Goal: Task Accomplishment & Management: Complete application form

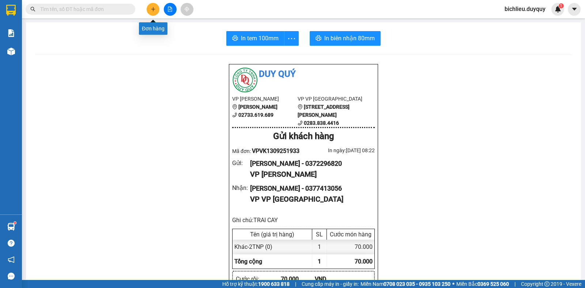
click at [151, 11] on icon "plus" at bounding box center [153, 9] width 5 height 5
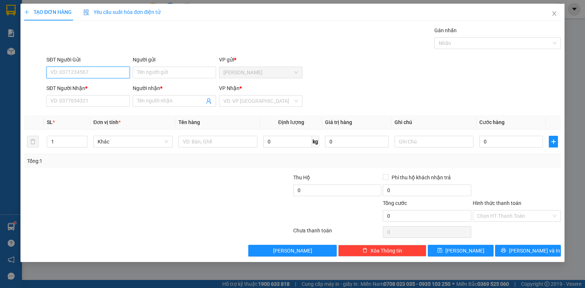
click at [69, 71] on input "SĐT Người Gửi" at bounding box center [87, 73] width 83 height 12
type input "0939657289"
click at [152, 77] on input "Người gửi" at bounding box center [174, 73] width 83 height 12
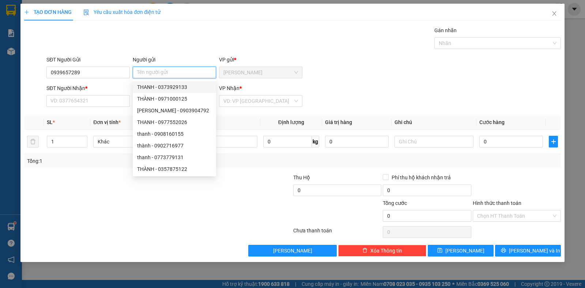
click at [150, 73] on input "Người gửi" at bounding box center [174, 73] width 83 height 12
type input "CAM"
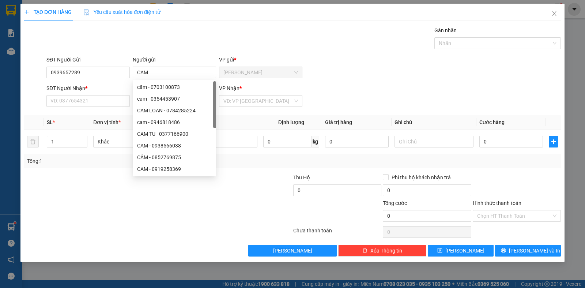
click at [109, 95] on div "SĐT Người Nhận *" at bounding box center [87, 89] width 83 height 11
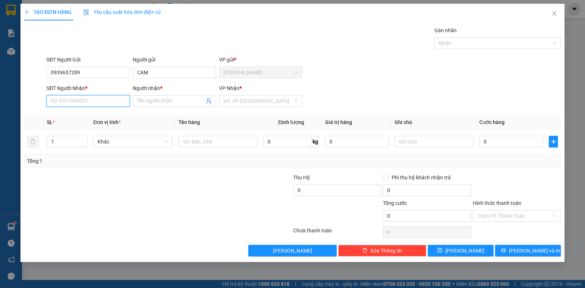
click at [103, 96] on input "SĐT Người Nhận *" at bounding box center [87, 101] width 83 height 12
click at [108, 72] on input "0939657289" at bounding box center [87, 73] width 83 height 12
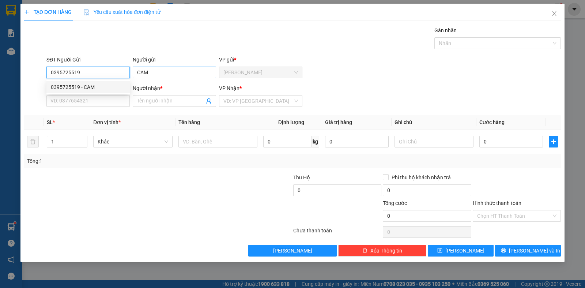
type input "0395725519"
click at [152, 73] on input "CAM" at bounding box center [174, 73] width 83 height 12
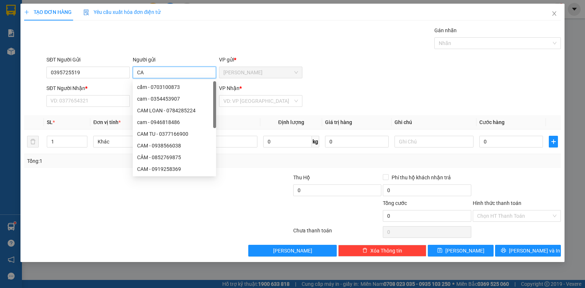
type input "C"
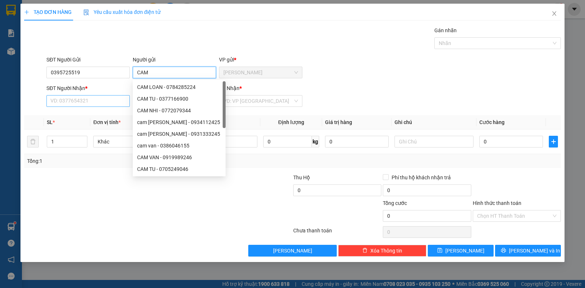
type input "CAM"
click at [86, 101] on input "SĐT Người Nhận *" at bounding box center [87, 101] width 83 height 12
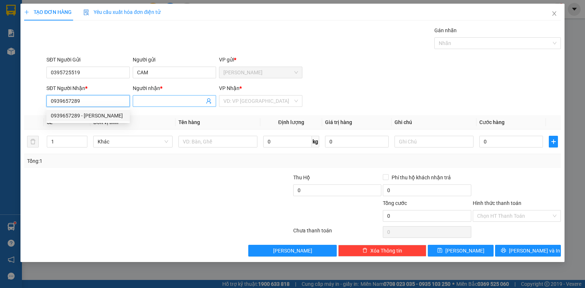
type input "0939657289"
click at [156, 100] on input "Người nhận *" at bounding box center [170, 101] width 67 height 8
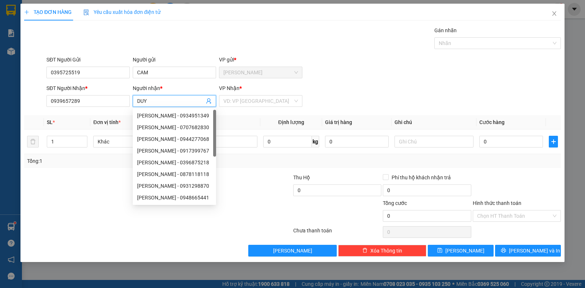
type input "DUY"
click at [240, 94] on div "VP Nhận *" at bounding box center [260, 89] width 83 height 11
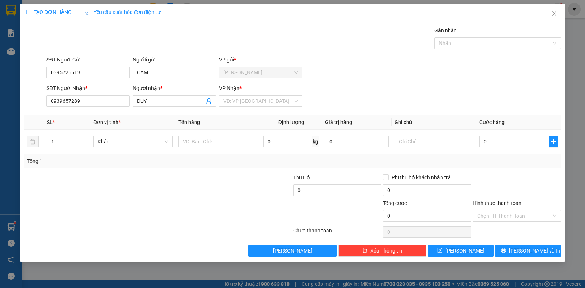
click at [242, 109] on div "[PERSON_NAME] * VD: VP [GEOGRAPHIC_DATA]" at bounding box center [260, 97] width 83 height 26
click at [243, 101] on input "search" at bounding box center [257, 100] width 69 height 11
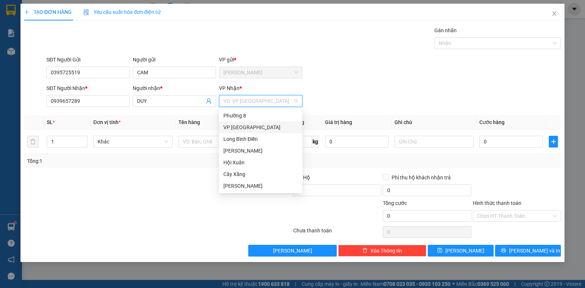
click at [231, 131] on div "VP [GEOGRAPHIC_DATA]" at bounding box center [260, 127] width 75 height 8
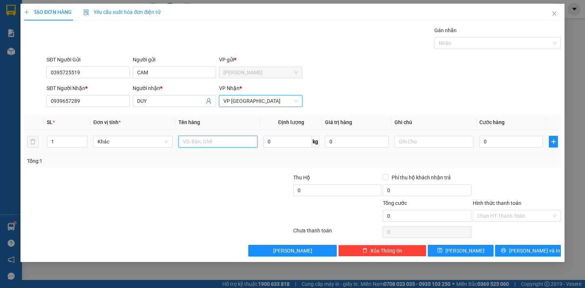
click at [203, 141] on input "text" at bounding box center [217, 142] width 79 height 12
type input "1TNP"
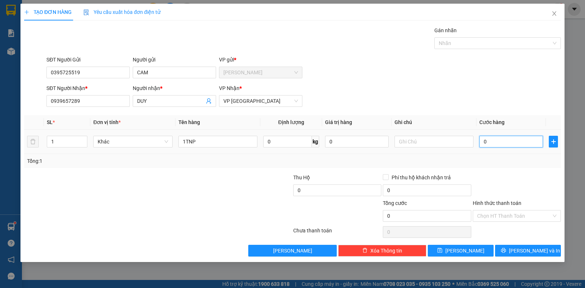
click at [520, 140] on input "0" at bounding box center [511, 142] width 64 height 12
type input "3"
type input "30"
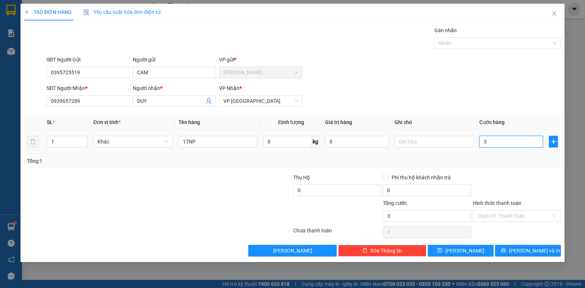
type input "30"
type input "300"
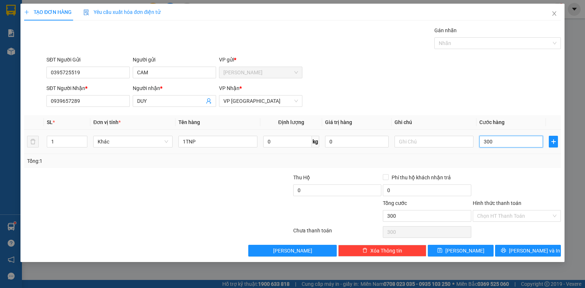
type input "3.000"
type input "30.000"
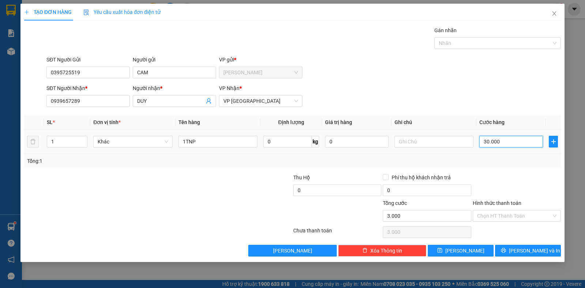
type input "30.000"
click at [486, 214] on input "Hình thức thanh toán" at bounding box center [514, 215] width 74 height 11
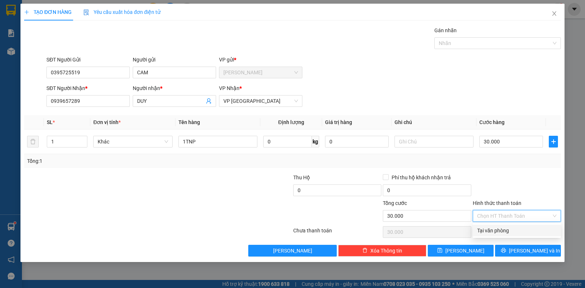
click at [486, 232] on div "Tại văn phòng" at bounding box center [516, 230] width 79 height 8
type input "0"
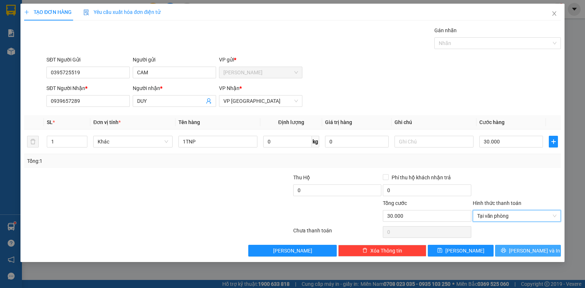
click at [529, 253] on span "[PERSON_NAME] và In" at bounding box center [534, 250] width 51 height 8
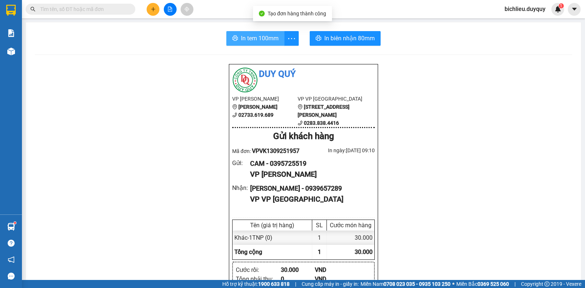
click at [241, 38] on span "In tem 100mm" at bounding box center [260, 38] width 38 height 9
click at [257, 43] on button "In tem 100mm" at bounding box center [255, 38] width 58 height 15
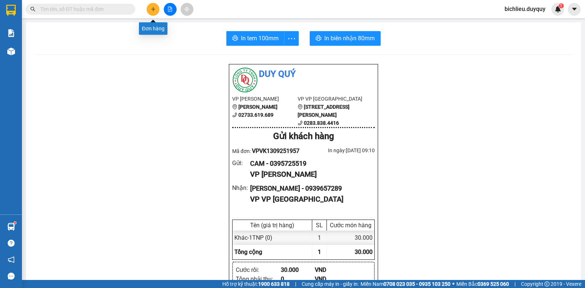
click at [153, 4] on button at bounding box center [153, 9] width 13 height 13
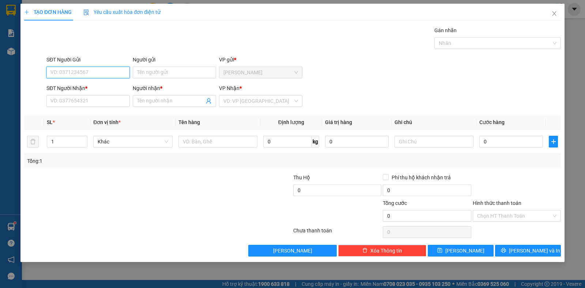
click at [59, 71] on input "SĐT Người Gửi" at bounding box center [87, 73] width 83 height 12
type input "0903889875"
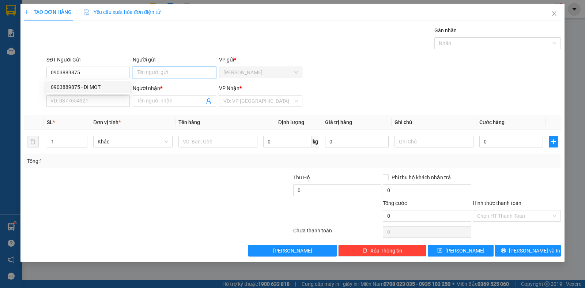
click at [139, 75] on input "Người gửi" at bounding box center [174, 73] width 83 height 12
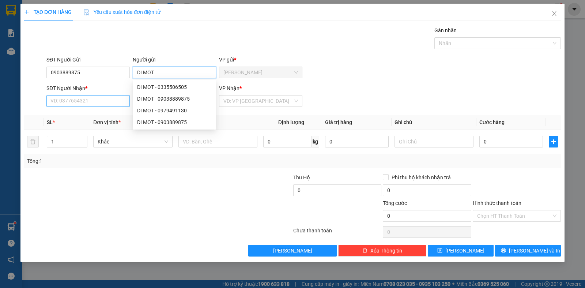
type input "DI MOT"
click at [75, 100] on input "SĐT Người Nhận *" at bounding box center [87, 101] width 83 height 12
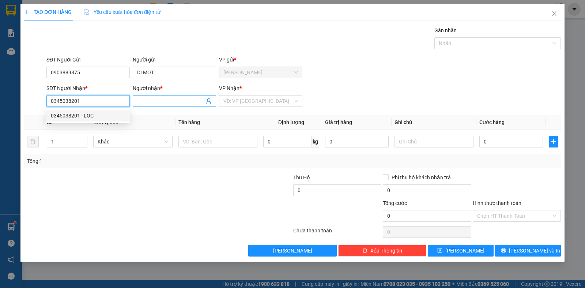
type input "0345038201"
click at [155, 99] on input "Người nhận *" at bounding box center [170, 101] width 67 height 8
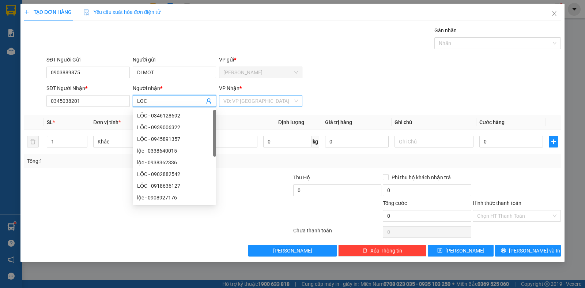
type input "LOC"
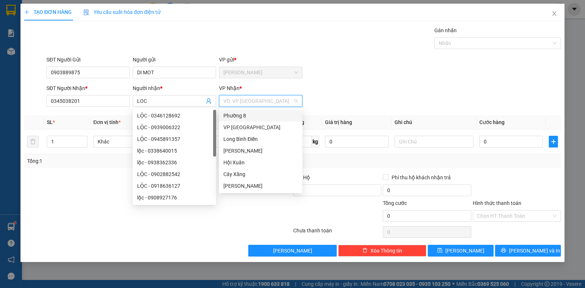
click at [242, 98] on input "search" at bounding box center [257, 100] width 69 height 11
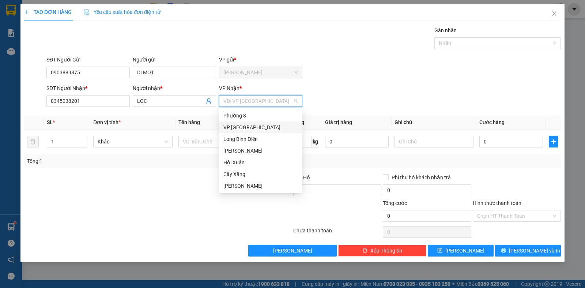
click at [232, 125] on div "VP [GEOGRAPHIC_DATA]" at bounding box center [260, 127] width 75 height 8
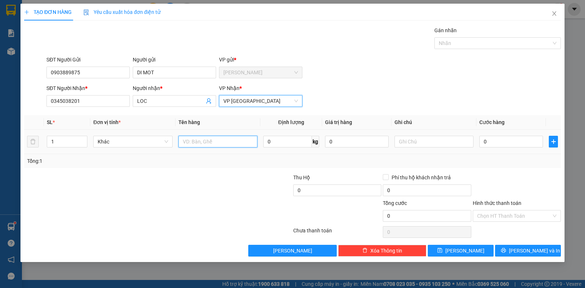
click at [202, 145] on input "text" at bounding box center [217, 142] width 79 height 12
type input "1XOP XANH"
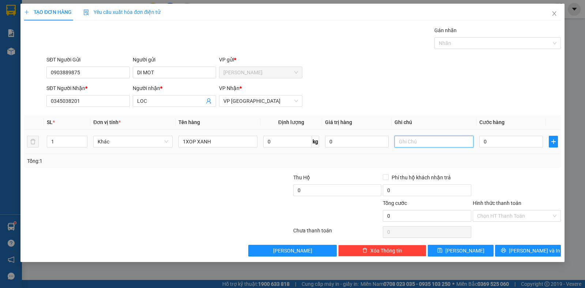
click at [440, 143] on input "text" at bounding box center [433, 142] width 79 height 12
type input "DO AN"
click at [497, 147] on div "0" at bounding box center [511, 141] width 64 height 15
click at [495, 137] on input "0" at bounding box center [511, 142] width 64 height 12
type input "3"
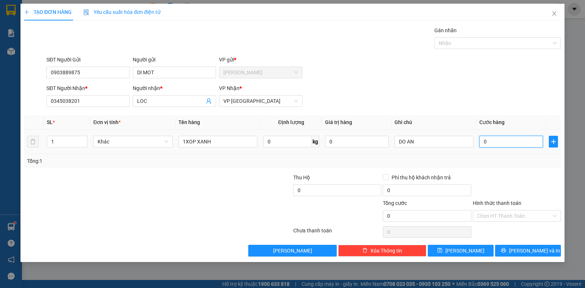
type input "3"
type input "30"
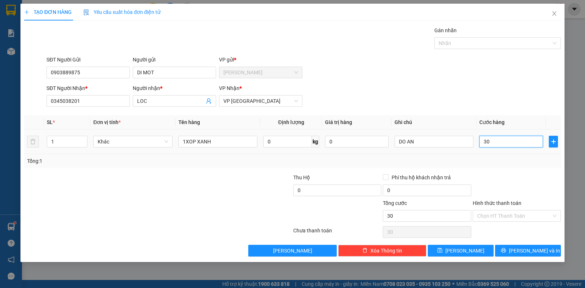
type input "300"
type input "3.000"
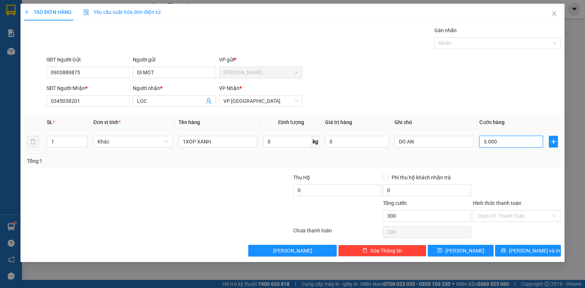
type input "3.000"
type input "30.000"
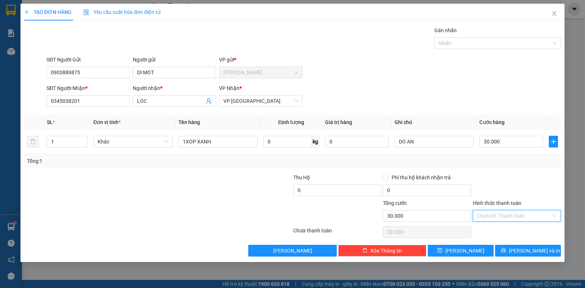
drag, startPoint x: 487, startPoint y: 216, endPoint x: 493, endPoint y: 232, distance: 17.2
click at [487, 216] on input "Hình thức thanh toán" at bounding box center [514, 215] width 74 height 11
click at [493, 233] on div "Tại văn phòng" at bounding box center [516, 230] width 79 height 8
type input "0"
click at [521, 252] on button "[PERSON_NAME] và In" at bounding box center [528, 251] width 66 height 12
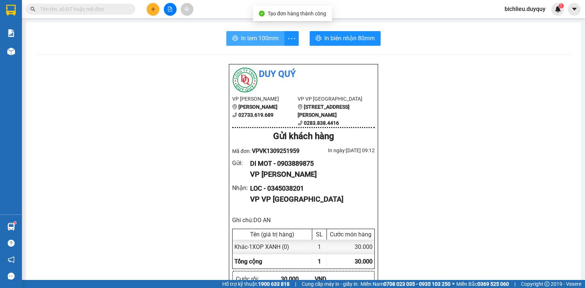
click at [257, 39] on span "In tem 100mm" at bounding box center [260, 38] width 38 height 9
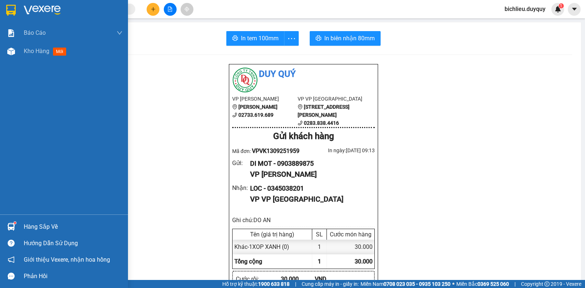
click at [8, 10] on img at bounding box center [11, 10] width 10 height 11
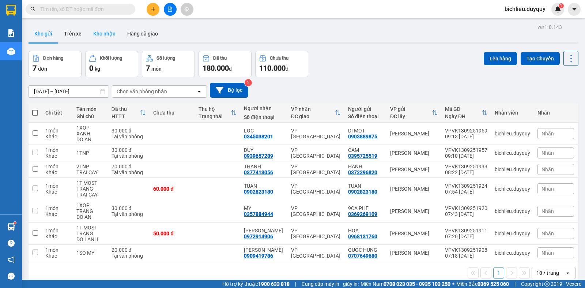
click at [110, 31] on button "Kho nhận" at bounding box center [104, 34] width 34 height 18
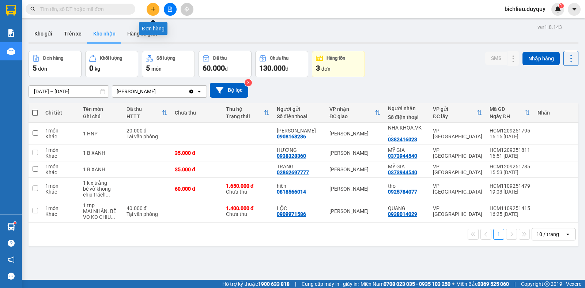
click at [149, 11] on button at bounding box center [153, 9] width 13 height 13
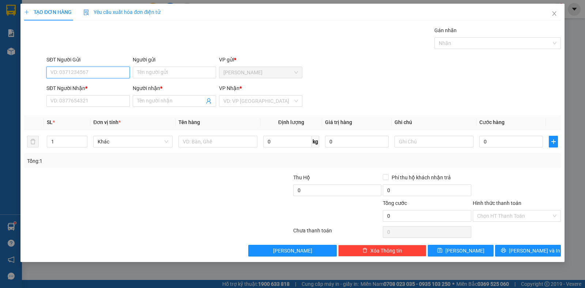
click at [46, 70] on div "SĐT Người Gửi VD: 0371234567" at bounding box center [88, 69] width 86 height 26
click at [46, 72] on div "SĐT Người Gửi VD: 0371234567" at bounding box center [88, 69] width 86 height 26
click at [49, 71] on input "SĐT Người Gửi" at bounding box center [87, 73] width 83 height 12
type input "0938014029"
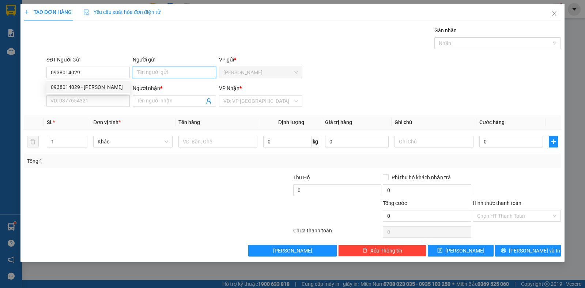
click at [158, 75] on input "Người gửi" at bounding box center [174, 73] width 83 height 12
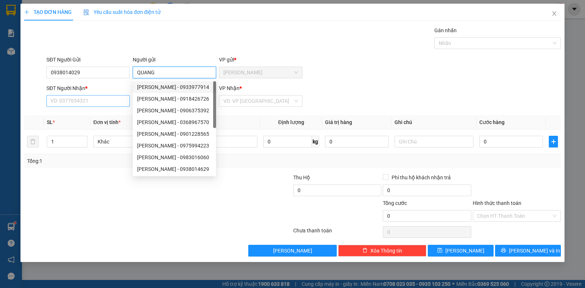
type input "QUANG"
click at [69, 103] on input "SĐT Người Nhận *" at bounding box center [87, 101] width 83 height 12
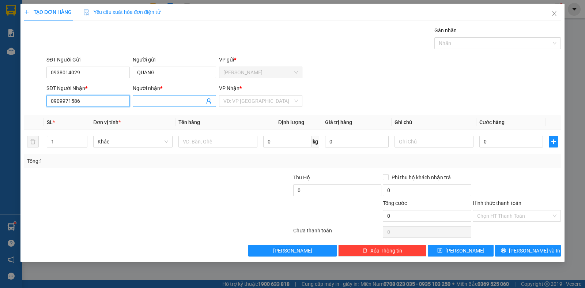
type input "0909971586"
click at [150, 102] on input "Người nhận *" at bounding box center [170, 101] width 67 height 8
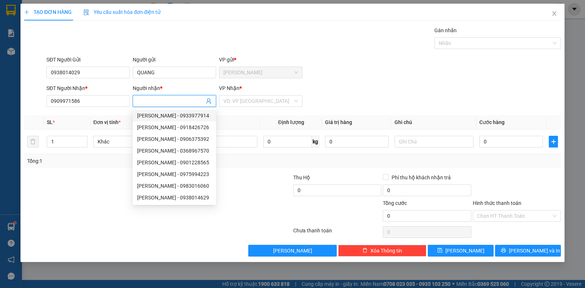
click at [156, 104] on input "Người nhận *" at bounding box center [170, 101] width 67 height 8
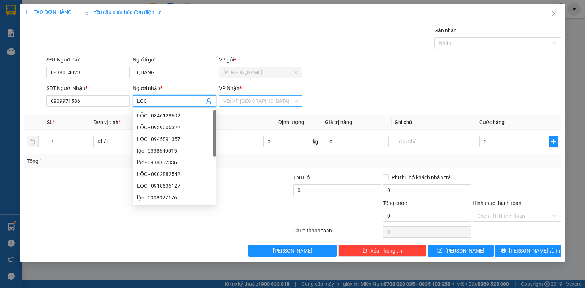
type input "LOC"
click at [246, 97] on input "search" at bounding box center [257, 100] width 69 height 11
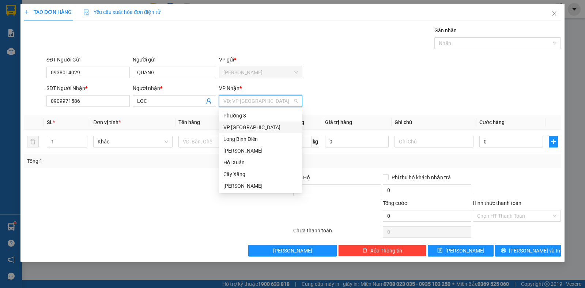
click at [244, 130] on div "VP [GEOGRAPHIC_DATA]" at bounding box center [260, 127] width 75 height 8
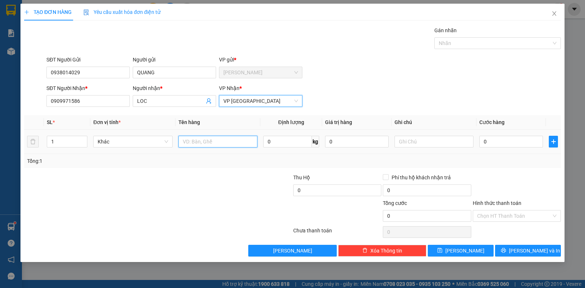
click at [212, 142] on input "text" at bounding box center [217, 142] width 79 height 12
type input "1.400.000.DONG"
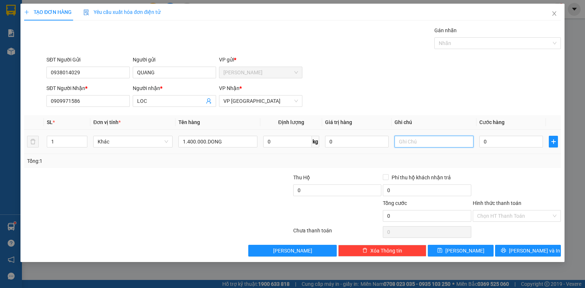
click at [412, 138] on input "text" at bounding box center [433, 142] width 79 height 12
type input "THU HO"
click at [500, 139] on input "0" at bounding box center [511, 142] width 64 height 12
type input "02"
type input "2"
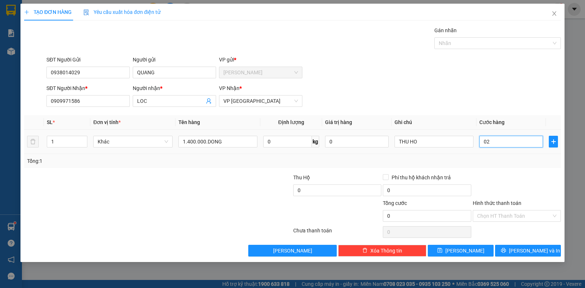
type input "2"
type input "020"
type input "20"
type input "0.200"
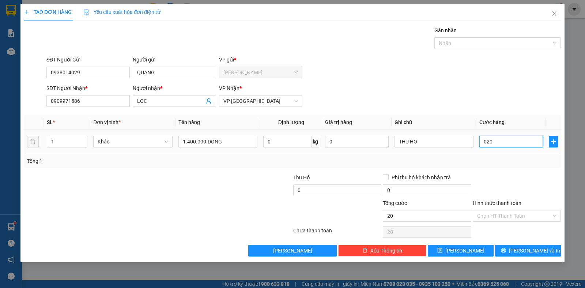
type input "200"
type input "02.000"
type input "2.000"
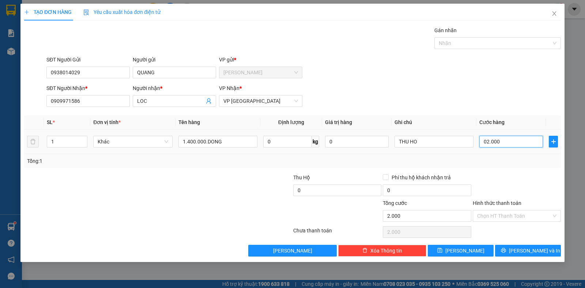
type input "020.000"
type input "20.000"
click at [526, 249] on span "[PERSON_NAME] và In" at bounding box center [534, 250] width 51 height 8
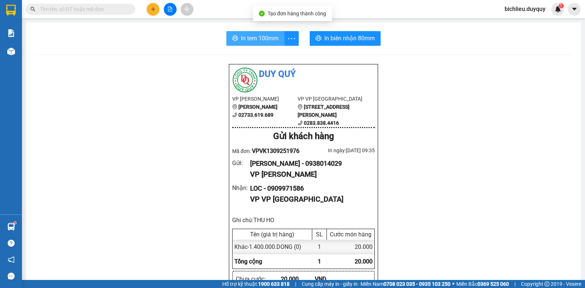
click at [243, 41] on span "In tem 100mm" at bounding box center [260, 38] width 38 height 9
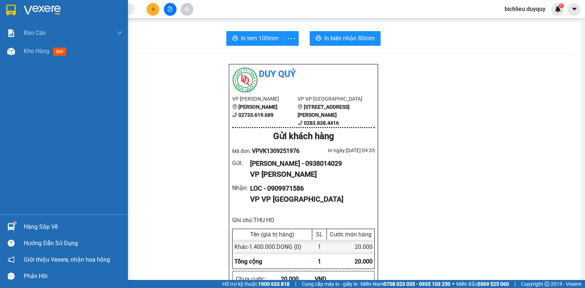
click at [14, 6] on img at bounding box center [11, 10] width 10 height 11
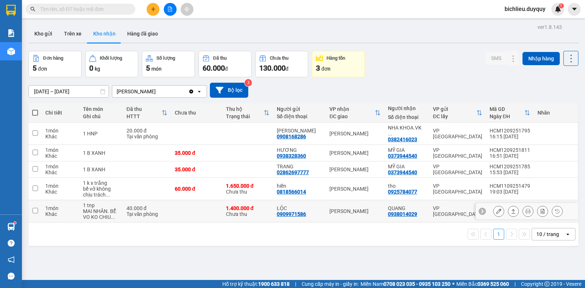
click at [496, 208] on icon at bounding box center [498, 210] width 5 height 5
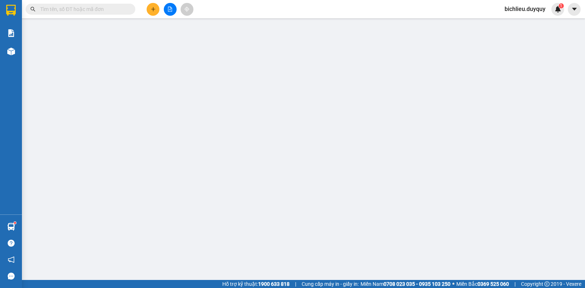
type input "0909971586"
type input "LỘC"
type input "0938014029"
type input "QUANG"
type input "1.400.000"
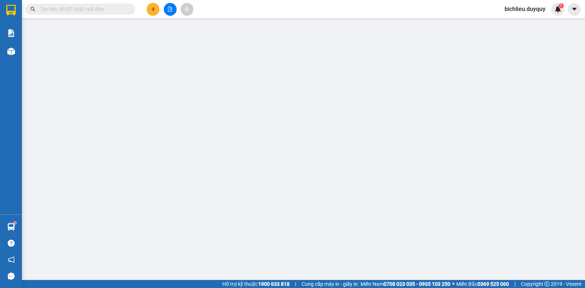
type input "40.000"
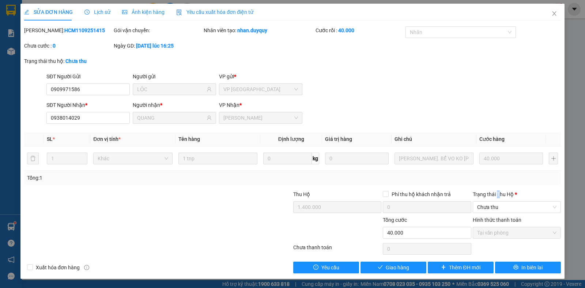
click at [497, 198] on div "Trạng thái [PERSON_NAME] *" at bounding box center [517, 194] width 88 height 8
click at [497, 201] on input "Trạng thái [PERSON_NAME] *" at bounding box center [514, 206] width 74 height 11
click at [400, 266] on span "Giao hàng" at bounding box center [397, 267] width 23 height 8
click at [386, 268] on span "Giao hàng" at bounding box center [397, 267] width 23 height 8
click at [496, 197] on div "Trạng thái [PERSON_NAME] *" at bounding box center [517, 194] width 88 height 8
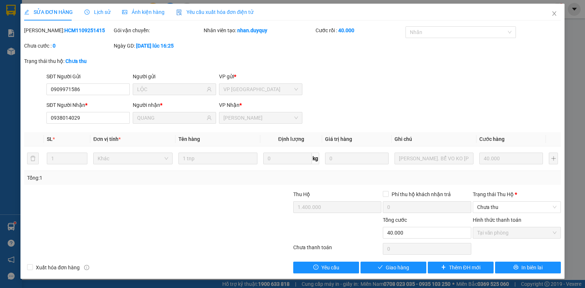
click at [496, 201] on input "Trạng thái [PERSON_NAME] *" at bounding box center [514, 206] width 74 height 11
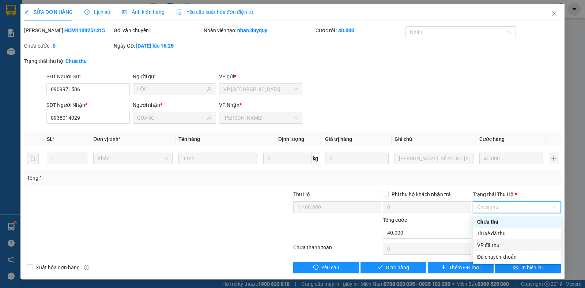
click at [496, 243] on div "VP đã thu" at bounding box center [516, 245] width 79 height 8
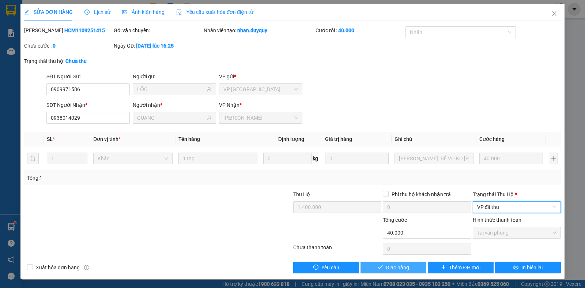
click at [391, 266] on span "Giao hàng" at bounding box center [397, 267] width 23 height 8
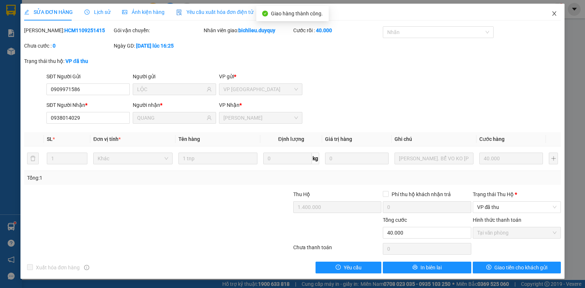
click at [553, 15] on icon "close" at bounding box center [554, 14] width 6 height 6
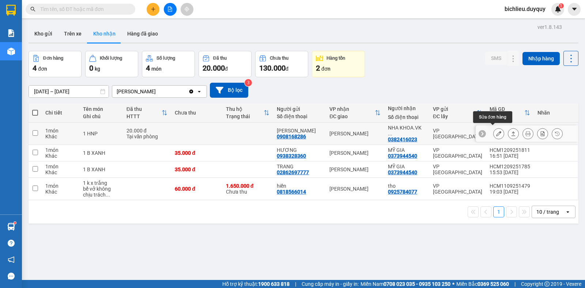
click at [496, 131] on icon at bounding box center [498, 133] width 5 height 5
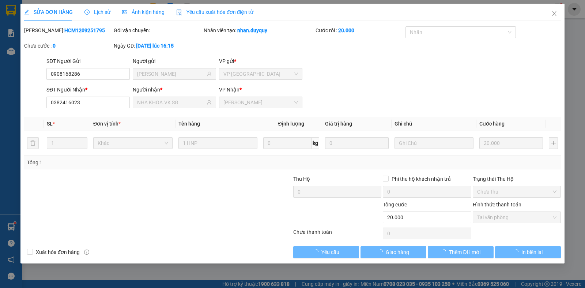
type input "0908168286"
type input "[PERSON_NAME]"
type input "0382416023"
type input "NHA KHOA.VK SG"
type input "20.000"
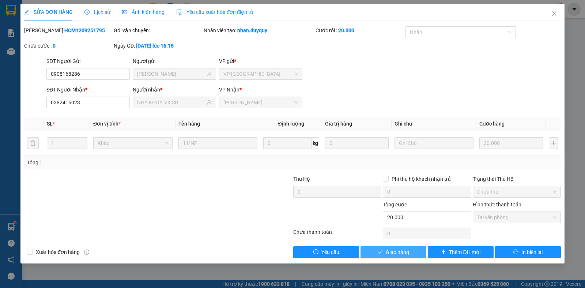
click at [397, 254] on span "Giao hàng" at bounding box center [397, 252] width 23 height 8
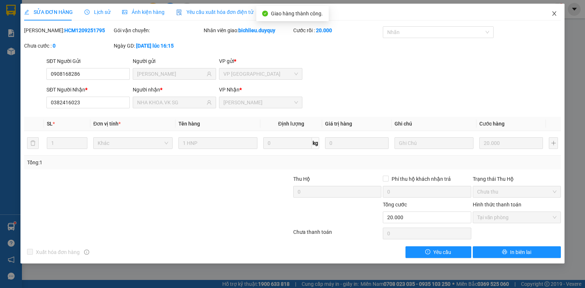
click at [556, 15] on icon "close" at bounding box center [554, 13] width 4 height 4
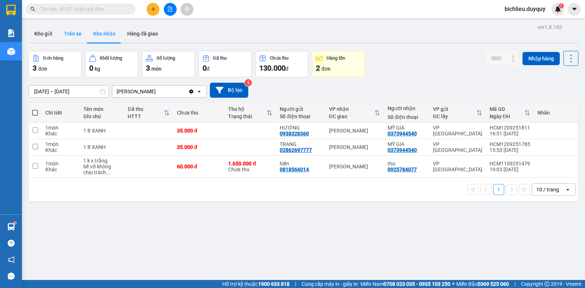
click at [72, 39] on button "Trên xe" at bounding box center [72, 34] width 29 height 18
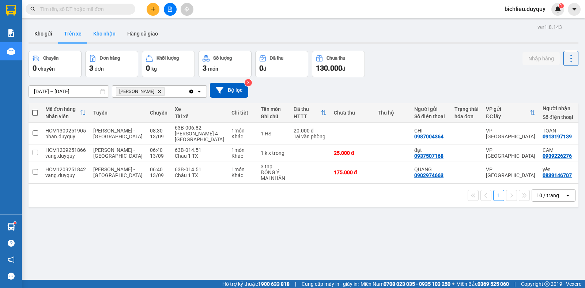
click at [101, 34] on button "Kho nhận" at bounding box center [104, 34] width 34 height 18
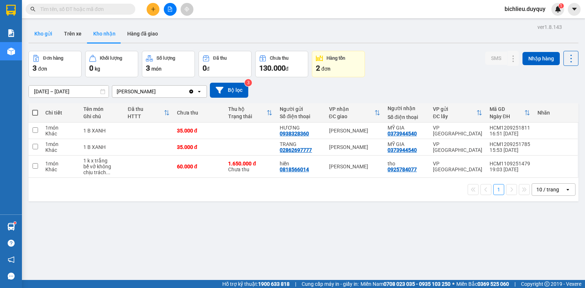
click at [42, 35] on button "Kho gửi" at bounding box center [44, 34] width 30 height 18
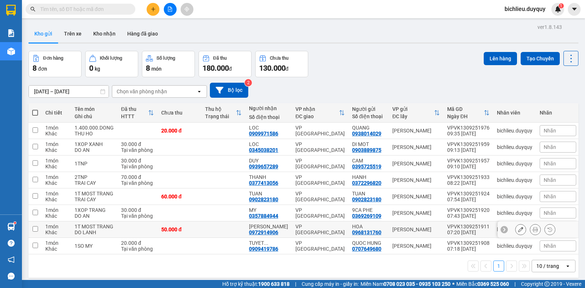
scroll to position [34, 0]
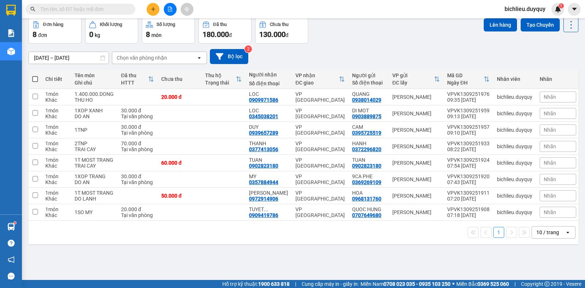
click at [532, 238] on div "10 / trang" at bounding box center [548, 232] width 33 height 12
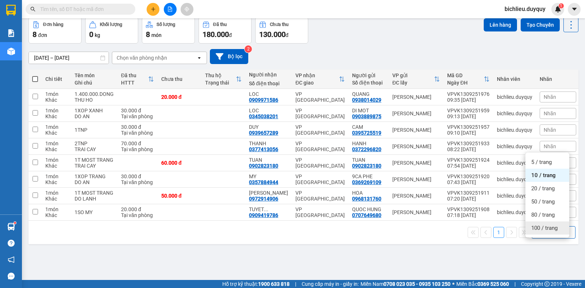
click at [534, 229] on span "100 / trang" at bounding box center [544, 227] width 26 height 7
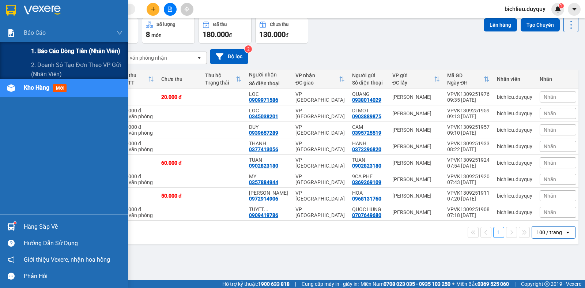
click at [39, 50] on span "1. Báo cáo dòng tiền (nhân viên)" at bounding box center [75, 50] width 89 height 9
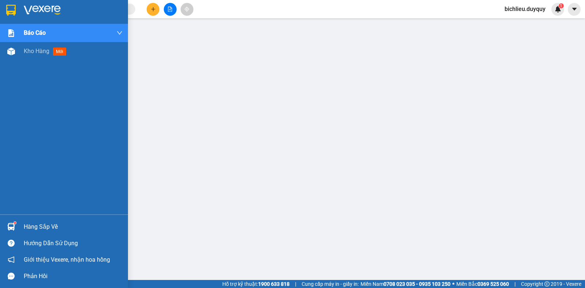
click at [10, 10] on img at bounding box center [11, 10] width 10 height 11
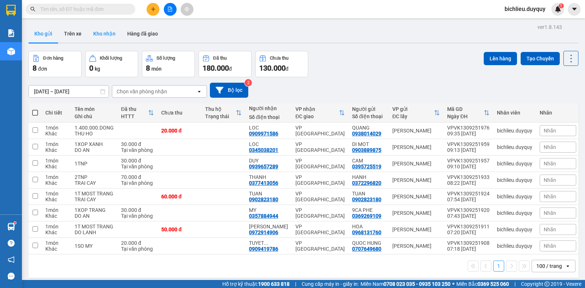
click at [96, 35] on button "Kho nhận" at bounding box center [104, 34] width 34 height 18
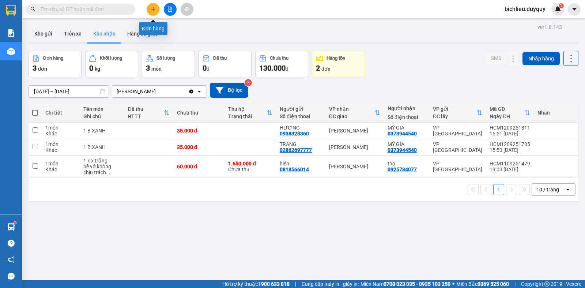
click at [155, 9] on icon "plus" at bounding box center [153, 9] width 5 height 5
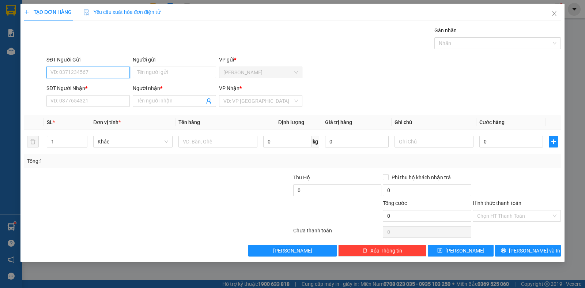
click at [90, 70] on input "SĐT Người Gửi" at bounding box center [87, 73] width 83 height 12
type input "0909669475"
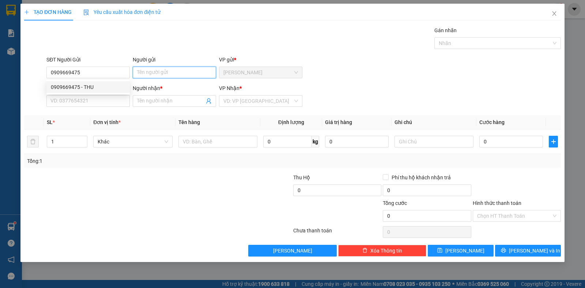
click at [156, 76] on input "Người gửi" at bounding box center [174, 73] width 83 height 12
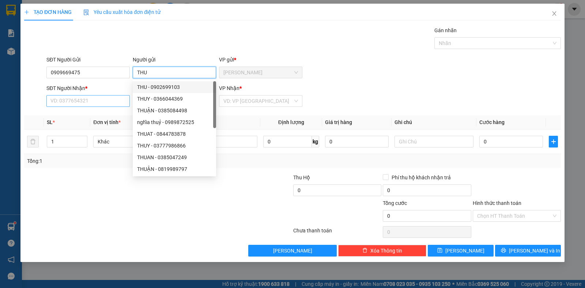
type input "THU"
click at [68, 101] on input "SĐT Người Nhận *" at bounding box center [87, 101] width 83 height 12
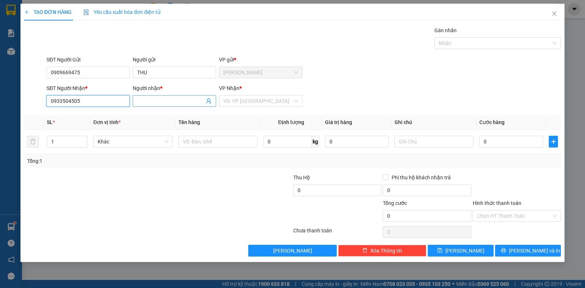
type input "0933504505"
click at [147, 96] on span at bounding box center [174, 101] width 83 height 12
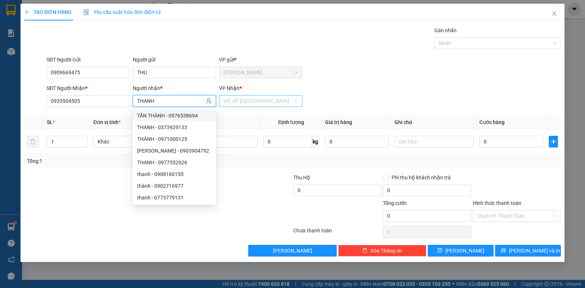
type input "THANH"
click at [252, 102] on input "search" at bounding box center [257, 100] width 69 height 11
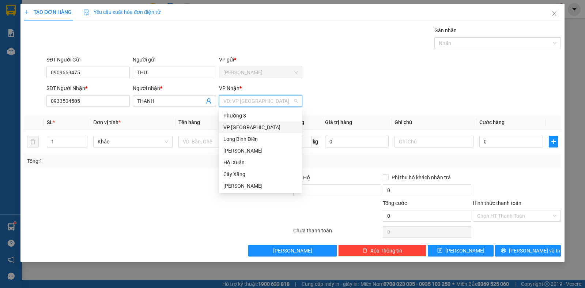
click at [242, 128] on div "VP [GEOGRAPHIC_DATA]" at bounding box center [260, 127] width 75 height 8
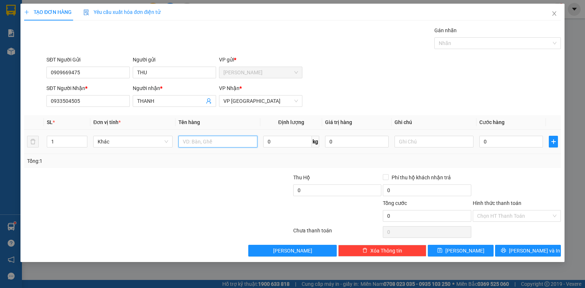
click at [207, 143] on input "text" at bounding box center [217, 142] width 79 height 12
type input "1T MOSTTRANG"
click at [404, 139] on input "text" at bounding box center [433, 142] width 79 height 12
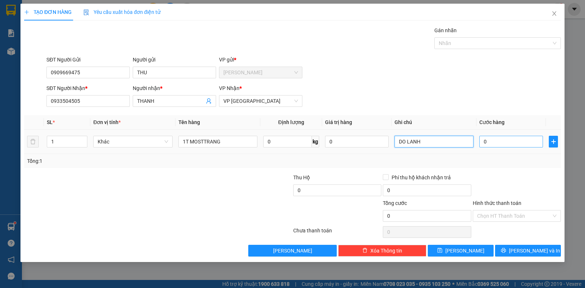
type input "DO LANH"
click at [489, 141] on input "0" at bounding box center [511, 142] width 64 height 12
type input "5"
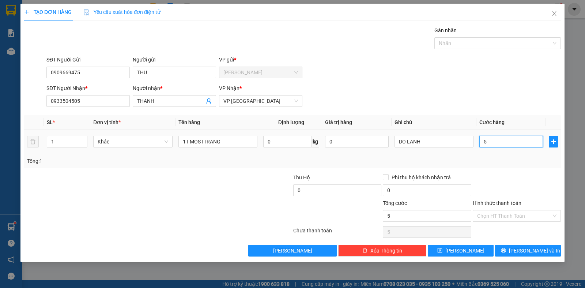
type input "50"
type input "500"
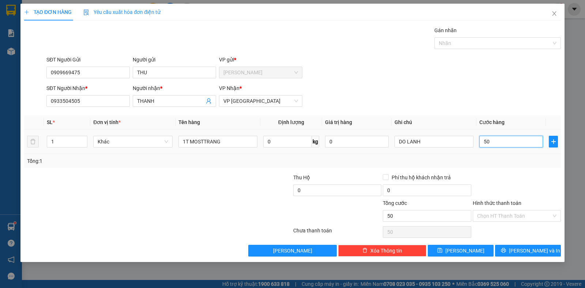
type input "500"
type input "5.000"
type input "50.000"
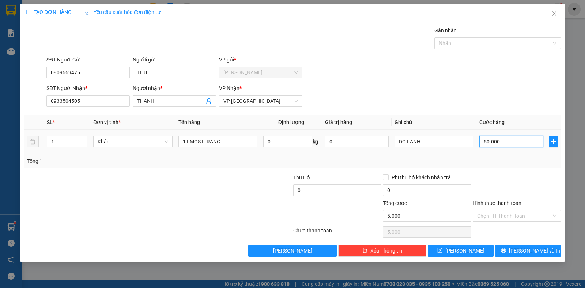
type input "50.000"
click at [481, 216] on input "Hình thức thanh toán" at bounding box center [514, 215] width 74 height 11
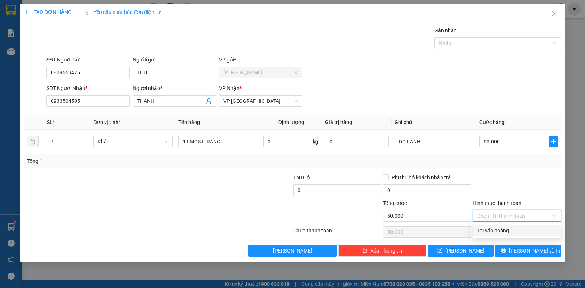
click at [482, 230] on div "Tại văn phòng" at bounding box center [516, 230] width 79 height 8
type input "0"
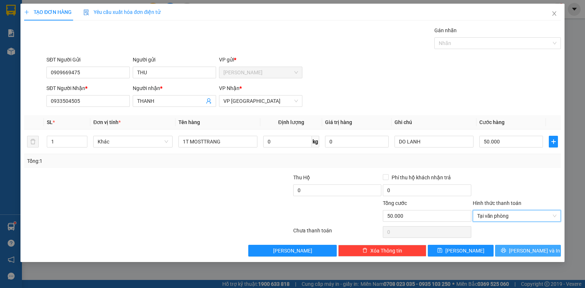
click at [522, 248] on span "[PERSON_NAME] và In" at bounding box center [534, 250] width 51 height 8
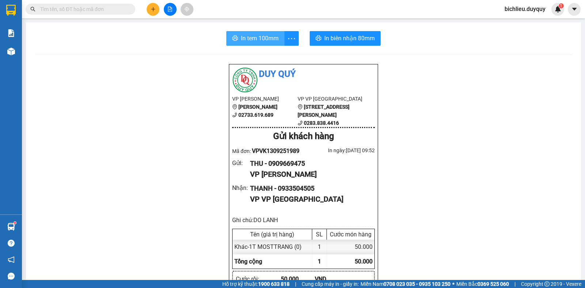
click at [258, 37] on span "In tem 100mm" at bounding box center [260, 38] width 38 height 9
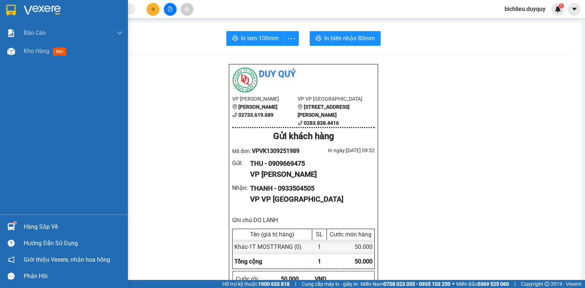
click at [11, 9] on img at bounding box center [11, 10] width 10 height 11
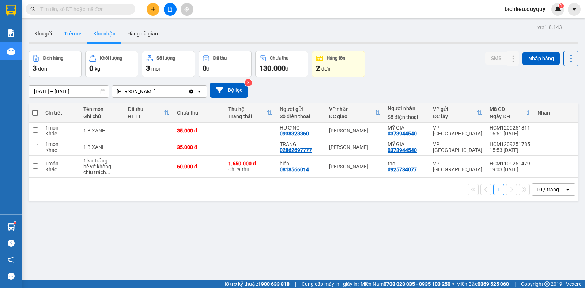
click at [69, 33] on button "Trên xe" at bounding box center [72, 34] width 29 height 18
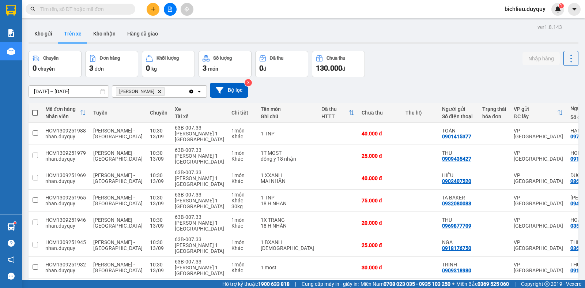
scroll to position [64, 0]
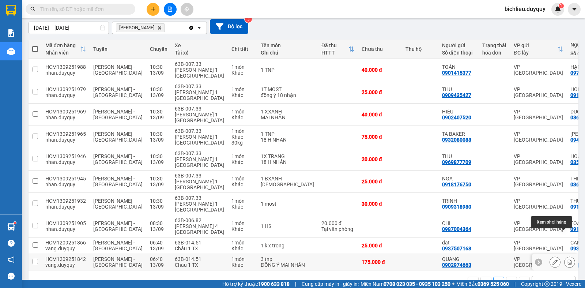
click at [564, 256] on button at bounding box center [569, 262] width 10 height 13
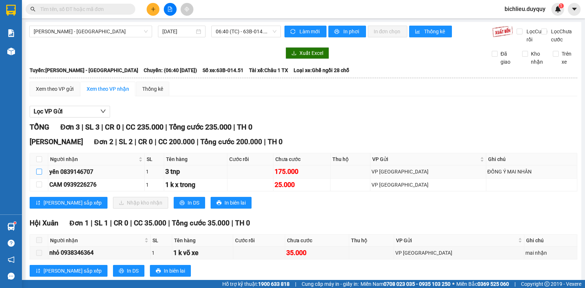
click at [40, 174] on input "checkbox" at bounding box center [39, 172] width 6 height 6
checkbox input "true"
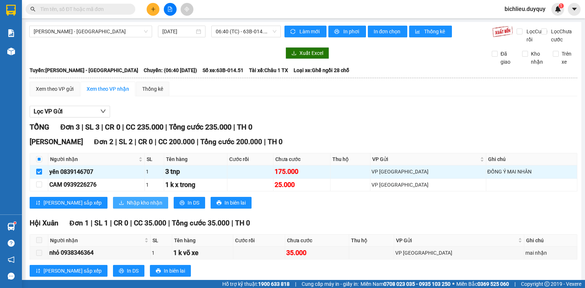
click at [127, 207] on span "Nhập kho nhận" at bounding box center [144, 202] width 35 height 8
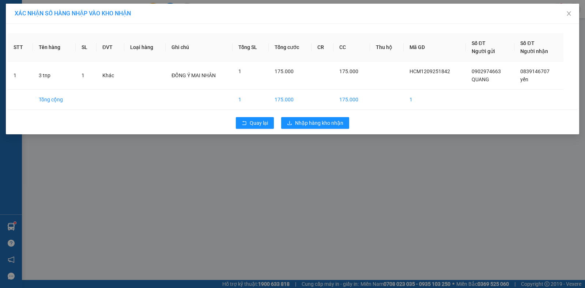
click at [309, 131] on div "Quay lại Nhập hàng kho nhận" at bounding box center [292, 122] width 569 height 19
click at [313, 125] on span "Nhập hàng kho nhận" at bounding box center [319, 123] width 48 height 8
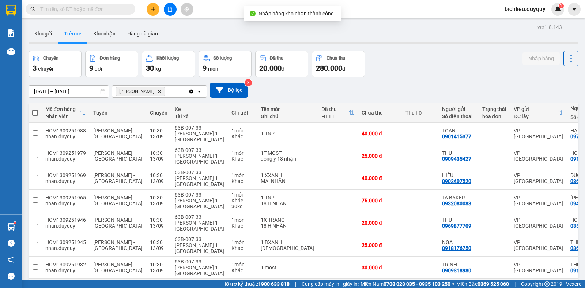
scroll to position [40, 0]
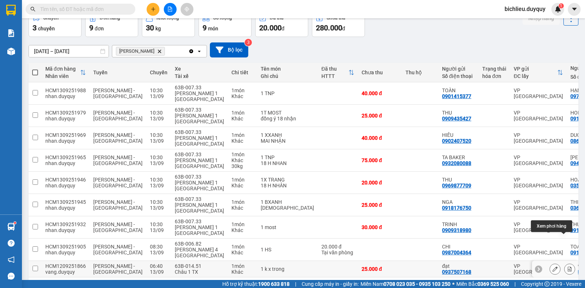
click at [568, 266] on icon at bounding box center [570, 268] width 4 height 5
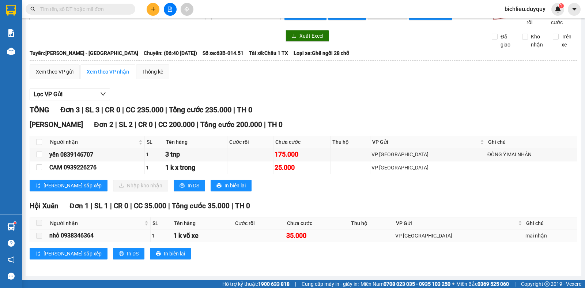
scroll to position [25, 0]
click at [40, 167] on input "checkbox" at bounding box center [39, 167] width 6 height 6
checkbox input "true"
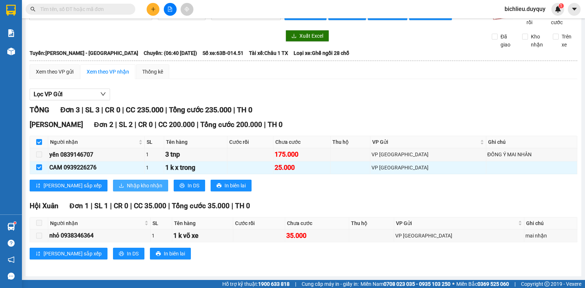
click at [127, 184] on span "Nhập kho nhận" at bounding box center [144, 185] width 35 height 8
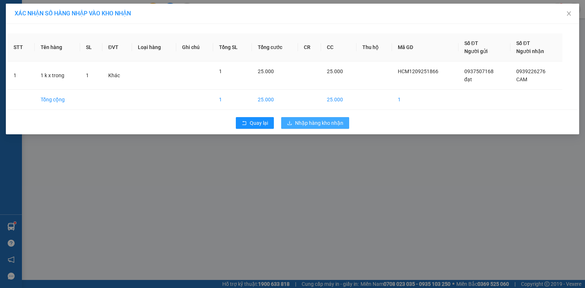
click at [311, 121] on span "Nhập hàng kho nhận" at bounding box center [319, 123] width 48 height 8
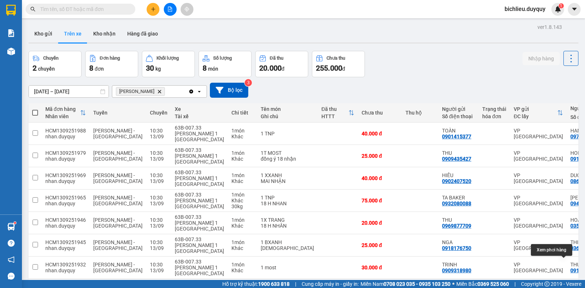
click at [567, 287] on icon at bounding box center [569, 289] width 5 height 5
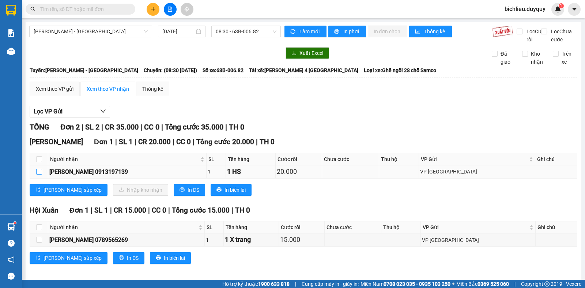
click at [38, 174] on input "checkbox" at bounding box center [39, 172] width 6 height 6
checkbox input "true"
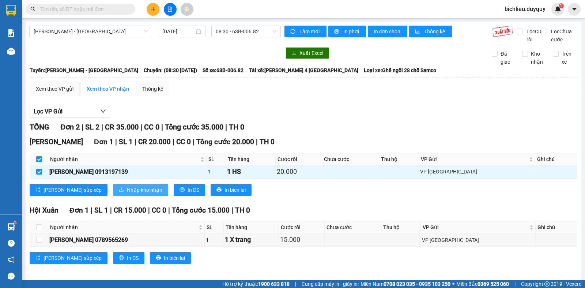
click at [127, 194] on span "Nhập kho nhận" at bounding box center [144, 190] width 35 height 8
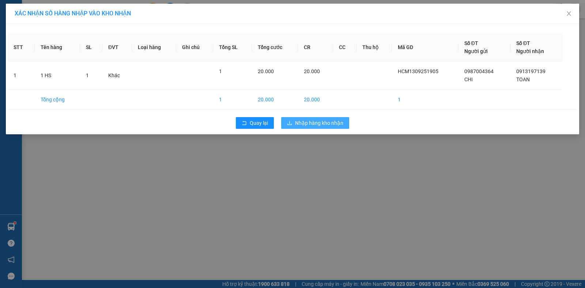
click at [319, 121] on span "Nhập hàng kho nhận" at bounding box center [319, 123] width 48 height 8
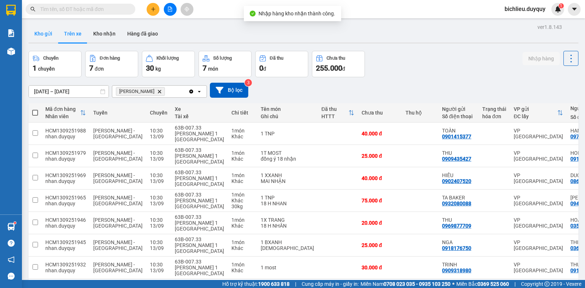
click at [46, 35] on button "Kho gửi" at bounding box center [44, 34] width 30 height 18
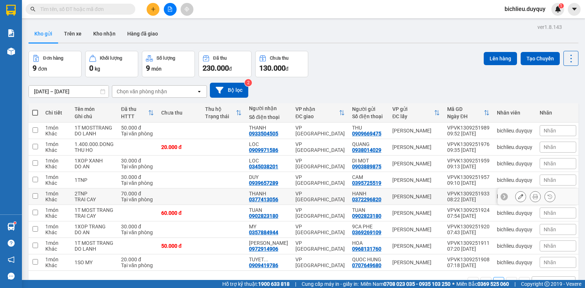
scroll to position [34, 0]
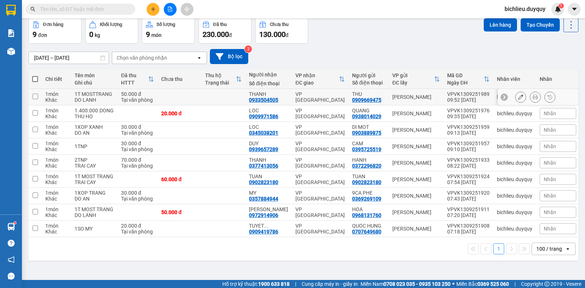
click at [35, 97] on input "checkbox" at bounding box center [35, 96] width 5 height 5
checkbox input "true"
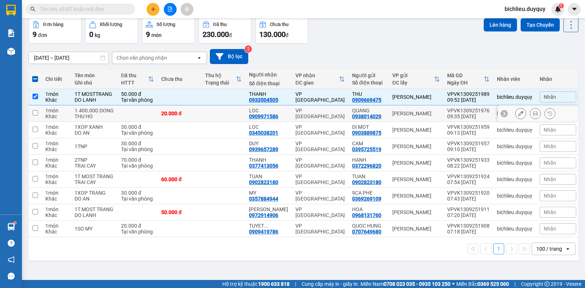
click at [35, 113] on input "checkbox" at bounding box center [35, 112] width 5 height 5
checkbox input "true"
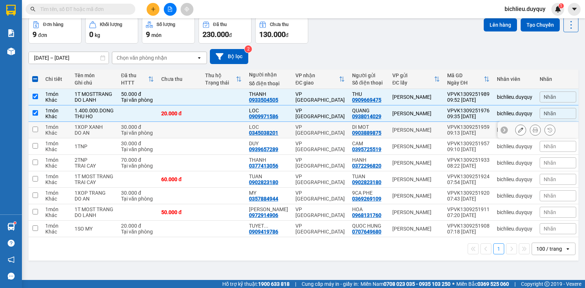
click at [34, 129] on input "checkbox" at bounding box center [35, 128] width 5 height 5
checkbox input "true"
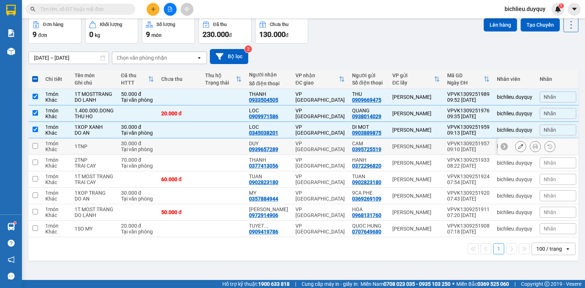
click at [33, 148] on td at bounding box center [35, 146] width 13 height 16
checkbox input "true"
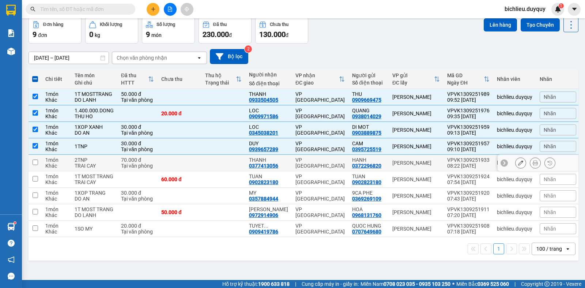
click at [35, 165] on td at bounding box center [35, 163] width 13 height 16
checkbox input "true"
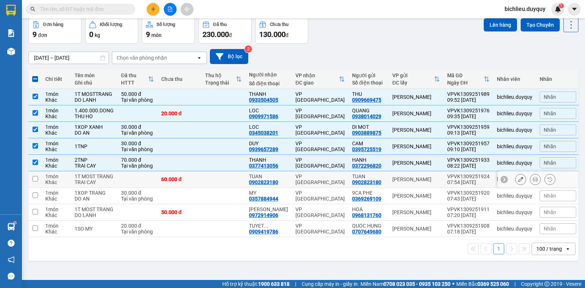
click at [34, 180] on input "checkbox" at bounding box center [35, 178] width 5 height 5
checkbox input "true"
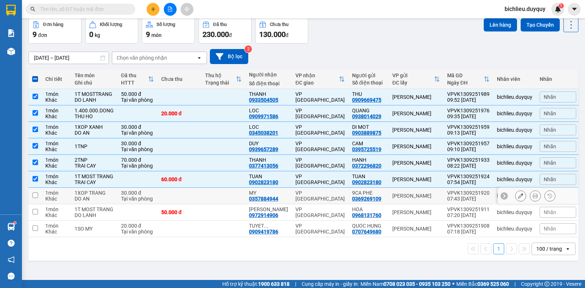
click at [35, 198] on input "checkbox" at bounding box center [35, 194] width 5 height 5
checkbox input "true"
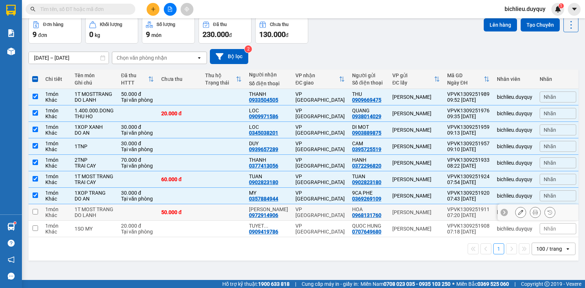
click at [38, 214] on input "checkbox" at bounding box center [35, 211] width 5 height 5
checkbox input "true"
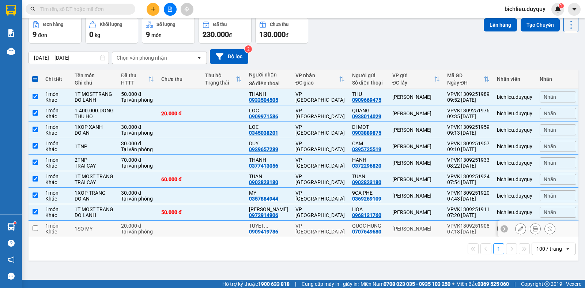
click at [34, 231] on input "checkbox" at bounding box center [35, 227] width 5 height 5
checkbox input "true"
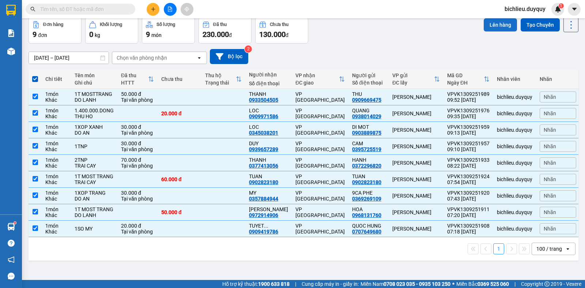
click at [484, 24] on button "Lên hàng" at bounding box center [500, 24] width 33 height 13
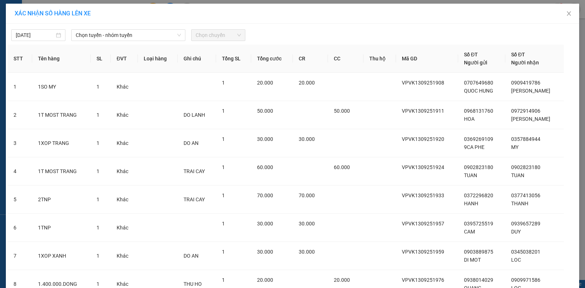
click at [141, 29] on div "[DATE] [PERSON_NAME] - nhóm [PERSON_NAME] chuyến" at bounding box center [292, 33] width 569 height 15
click at [142, 34] on span "Chọn tuyến - nhóm tuyến" at bounding box center [128, 35] width 105 height 11
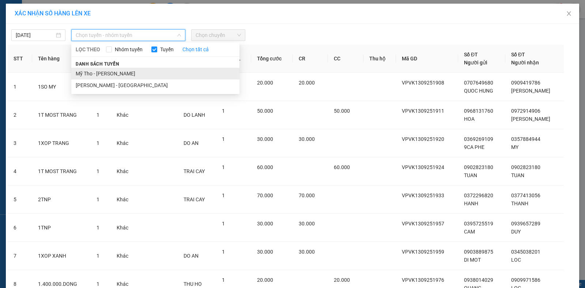
click at [122, 72] on li "Mỹ Tho - [PERSON_NAME]" at bounding box center [155, 74] width 168 height 12
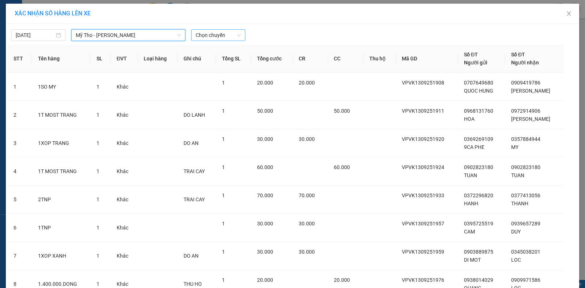
click at [227, 34] on span "Chọn chuyến" at bounding box center [218, 35] width 45 height 11
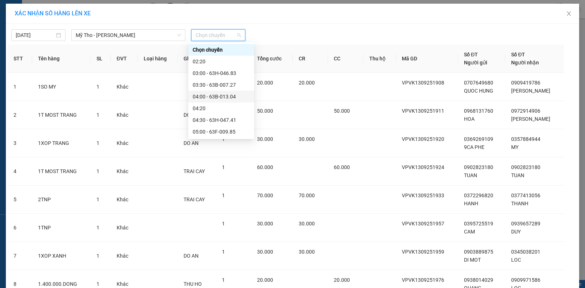
scroll to position [110, 0]
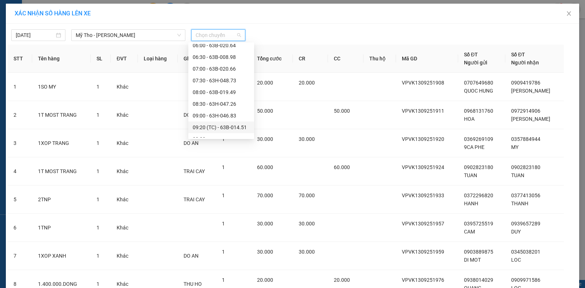
click at [244, 128] on div "09:20 (TC) - 63B-014.51" at bounding box center [221, 127] width 57 height 8
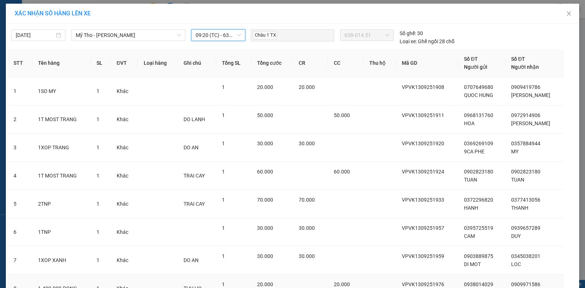
scroll to position [96, 0]
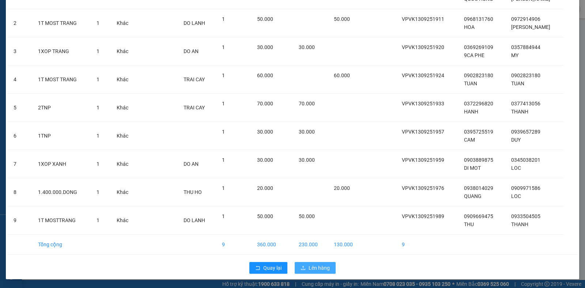
click at [309, 268] on span "Lên hàng" at bounding box center [319, 268] width 21 height 8
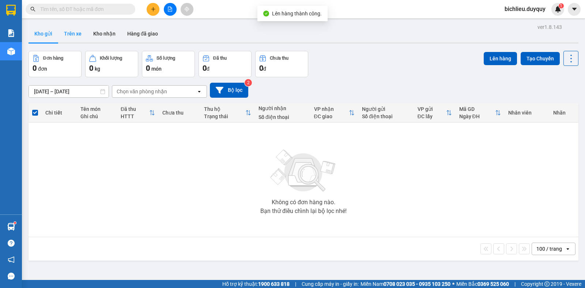
click at [70, 36] on button "Trên xe" at bounding box center [72, 34] width 29 height 18
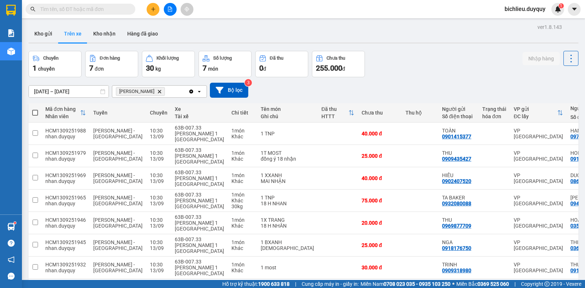
click at [158, 90] on icon "Vĩnh Kim, close by backspace" at bounding box center [159, 91] width 3 height 3
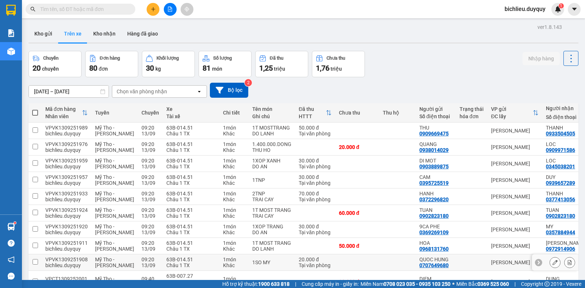
scroll to position [52, 0]
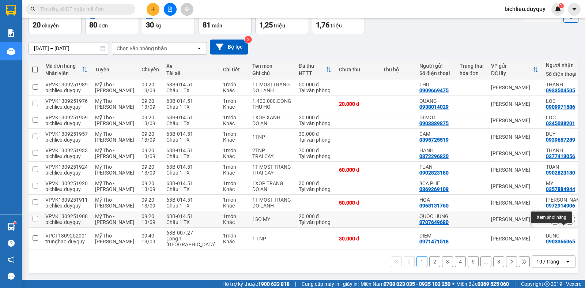
click at [567, 220] on icon at bounding box center [569, 218] width 5 height 5
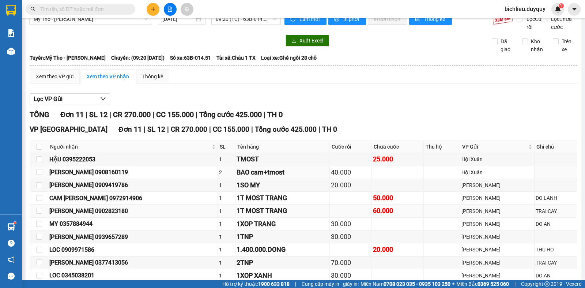
scroll to position [73, 0]
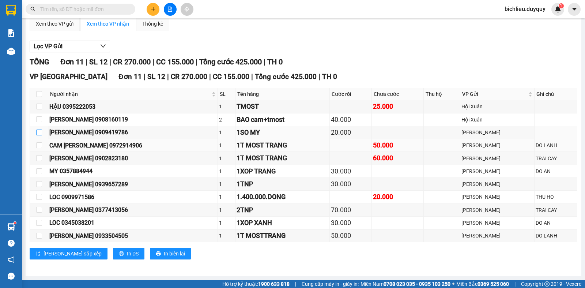
drag, startPoint x: 37, startPoint y: 132, endPoint x: 33, endPoint y: 145, distance: 13.2
click at [37, 132] on input "checkbox" at bounding box center [39, 132] width 6 height 6
checkbox input "true"
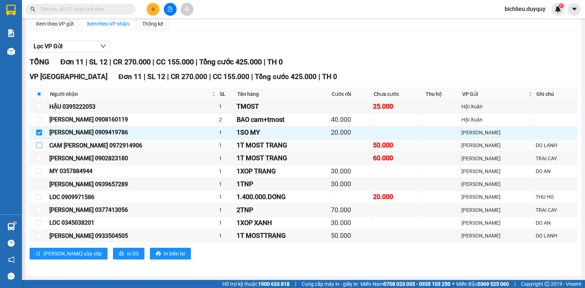
click at [38, 146] on input "checkbox" at bounding box center [39, 145] width 6 height 6
checkbox input "true"
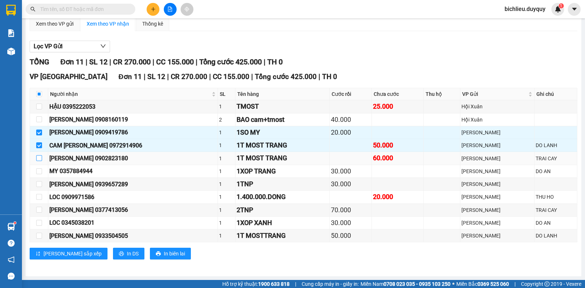
click at [38, 158] on input "checkbox" at bounding box center [39, 158] width 6 height 6
checkbox input "true"
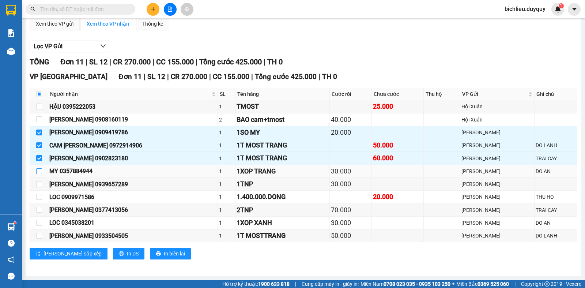
click at [38, 173] on input "checkbox" at bounding box center [39, 171] width 6 height 6
checkbox input "true"
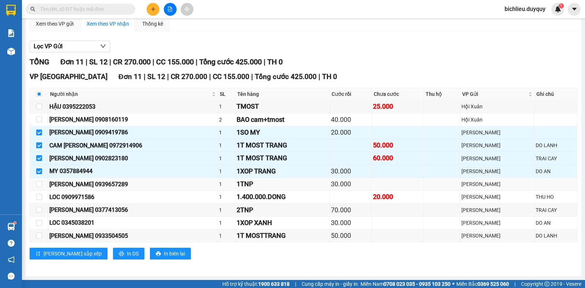
click at [39, 179] on td at bounding box center [39, 184] width 18 height 13
click at [37, 185] on input "checkbox" at bounding box center [39, 184] width 6 height 6
checkbox input "true"
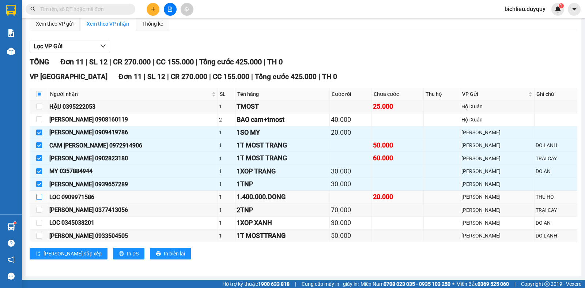
click at [40, 197] on input "checkbox" at bounding box center [39, 197] width 6 height 6
checkbox input "true"
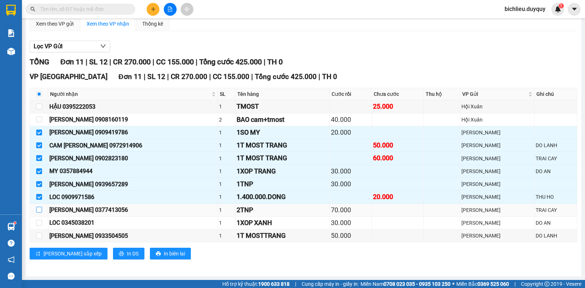
click at [38, 210] on input "checkbox" at bounding box center [39, 210] width 6 height 6
checkbox input "true"
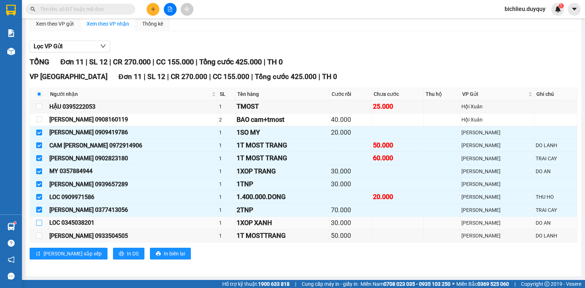
click at [36, 225] on input "checkbox" at bounding box center [39, 223] width 6 height 6
checkbox input "true"
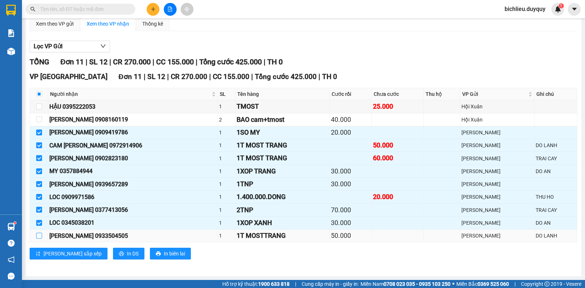
click at [36, 237] on input "checkbox" at bounding box center [39, 235] width 6 height 6
checkbox input "true"
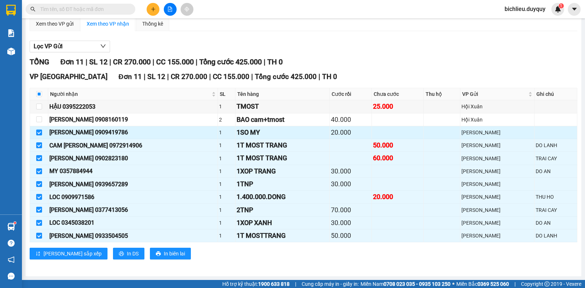
scroll to position [0, 0]
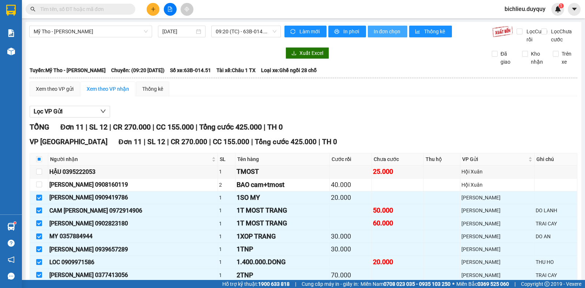
click at [390, 30] on span "In đơn chọn" at bounding box center [388, 31] width 28 height 8
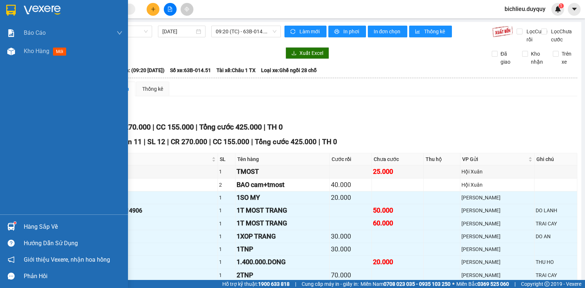
click at [11, 13] on img at bounding box center [11, 10] width 10 height 11
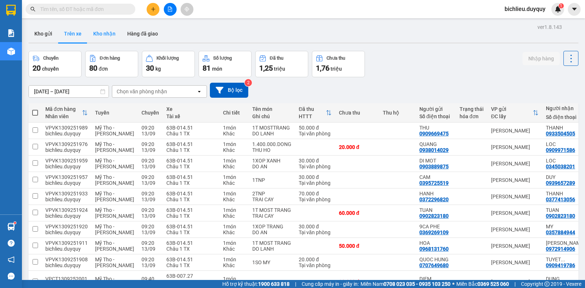
click at [101, 36] on button "Kho nhận" at bounding box center [104, 34] width 34 height 18
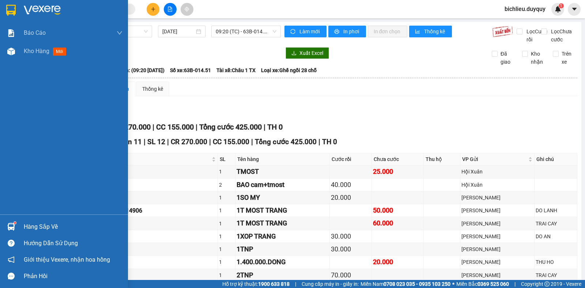
click at [13, 6] on img at bounding box center [11, 10] width 10 height 11
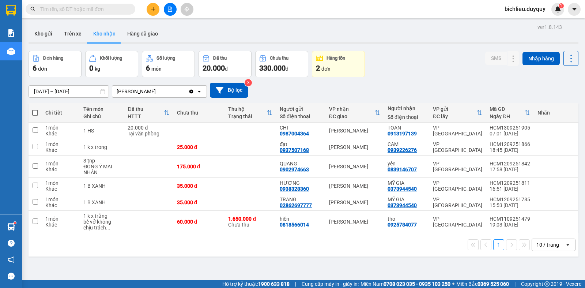
click at [536, 243] on div "10 / trang" at bounding box center [547, 244] width 23 height 7
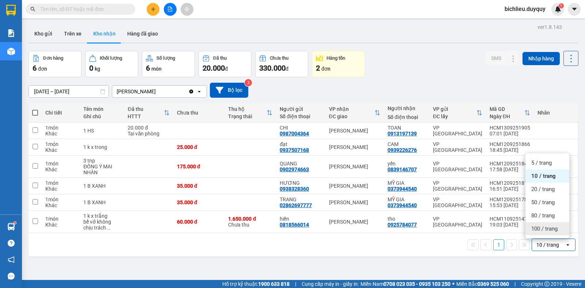
click at [540, 228] on span "100 / trang" at bounding box center [544, 228] width 26 height 7
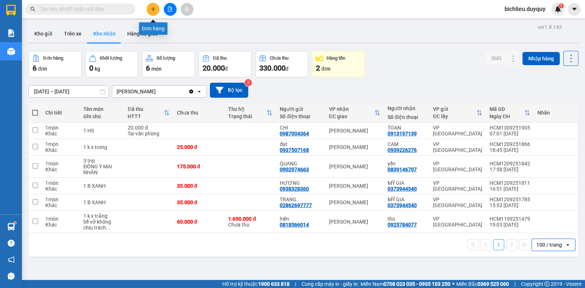
click at [147, 11] on button at bounding box center [153, 9] width 13 height 13
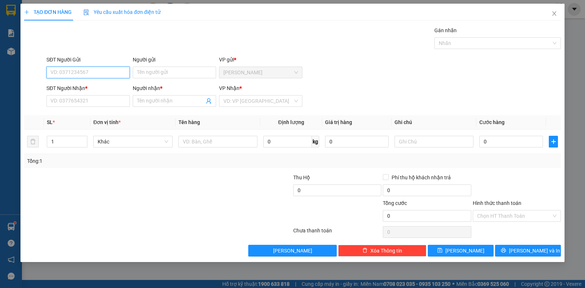
click at [73, 73] on input "SĐT Người Gửi" at bounding box center [87, 73] width 83 height 12
type input "0926818486"
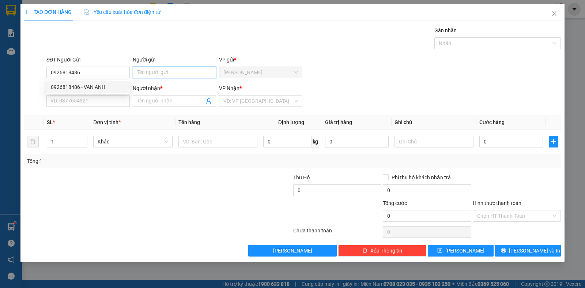
click at [147, 68] on input "Người gửi" at bounding box center [174, 73] width 83 height 12
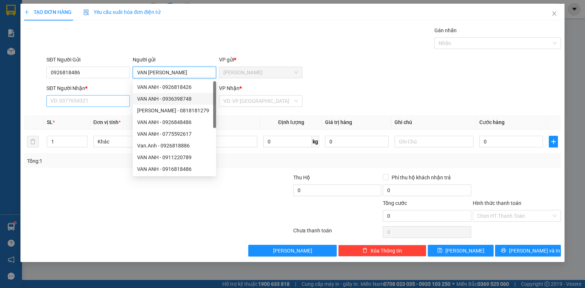
type input "VAN [PERSON_NAME]"
click at [97, 101] on input "SĐT Người Nhận *" at bounding box center [87, 101] width 83 height 12
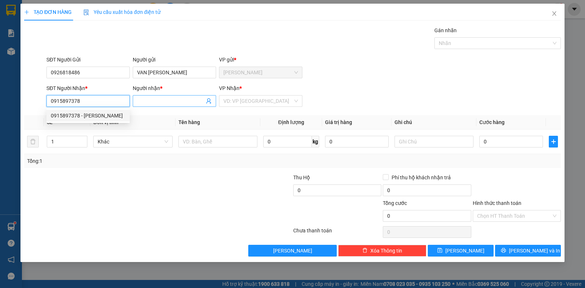
type input "0915897378"
click at [137, 99] on span at bounding box center [174, 101] width 83 height 12
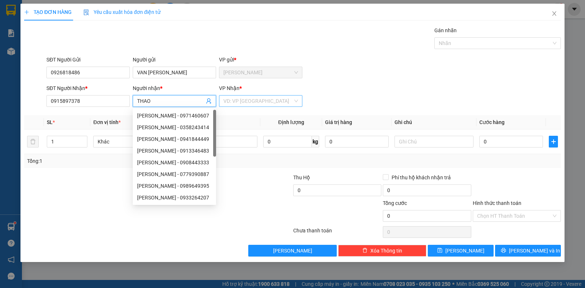
type input "THAO"
click at [231, 100] on input "search" at bounding box center [257, 100] width 69 height 11
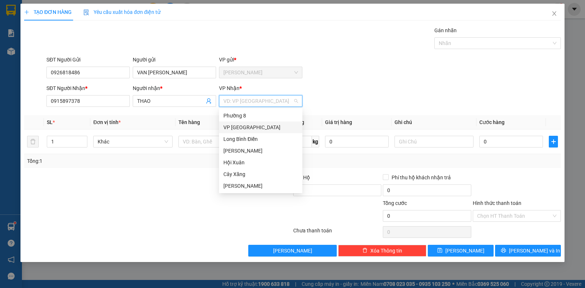
click at [232, 126] on div "VP [GEOGRAPHIC_DATA]" at bounding box center [260, 127] width 75 height 8
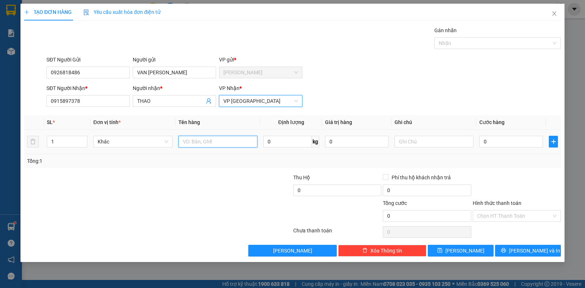
click at [200, 143] on input "text" at bounding box center [217, 142] width 79 height 12
type input "1XOP TRANG"
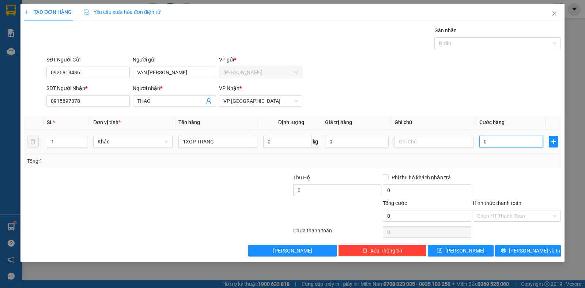
click at [492, 143] on input "0" at bounding box center [511, 142] width 64 height 12
type input "3"
type input "30"
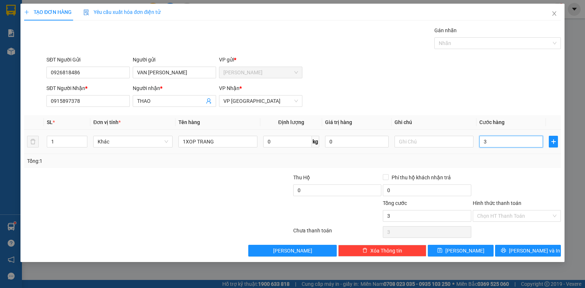
type input "30"
type input "300"
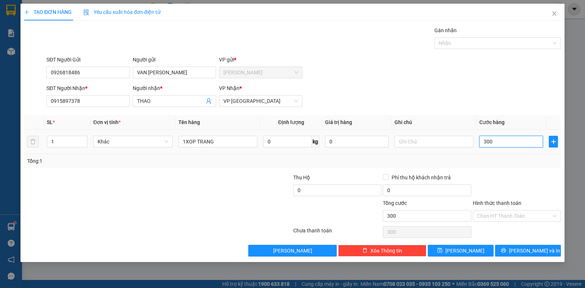
type input "3.000"
type input "30.000"
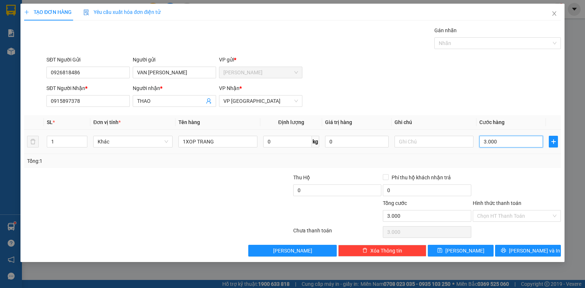
type input "30.000"
click at [483, 219] on input "Hình thức thanh toán" at bounding box center [514, 215] width 74 height 11
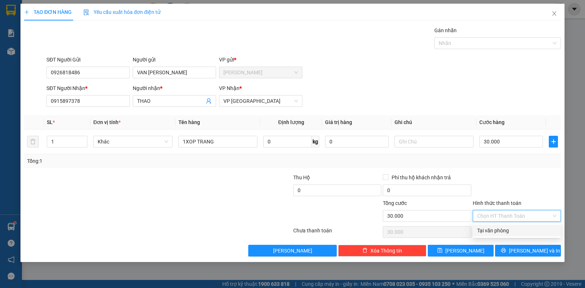
click at [485, 231] on div "Tại văn phòng" at bounding box center [516, 230] width 79 height 8
type input "0"
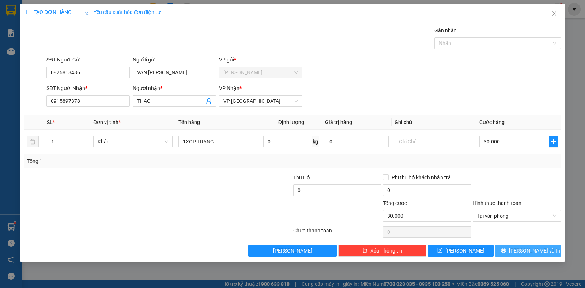
click at [525, 248] on span "[PERSON_NAME] và In" at bounding box center [534, 250] width 51 height 8
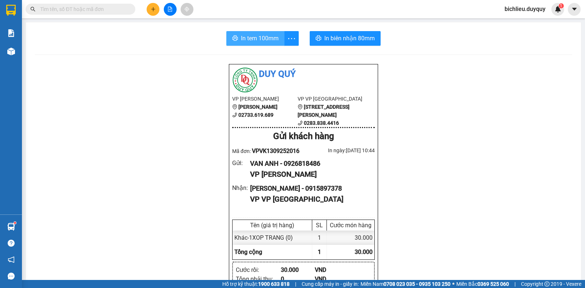
click at [261, 37] on span "In tem 100mm" at bounding box center [260, 38] width 38 height 9
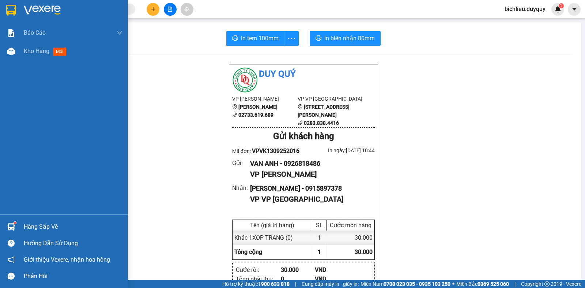
click at [14, 8] on img at bounding box center [11, 10] width 10 height 11
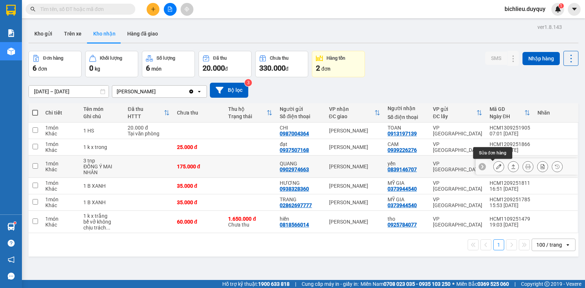
click at [496, 166] on icon at bounding box center [498, 166] width 5 height 5
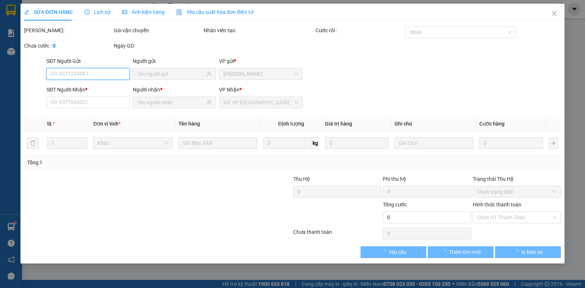
type input "0902974663"
type input "QUANG"
type input "0839146707"
type input "yến"
type input "175.000"
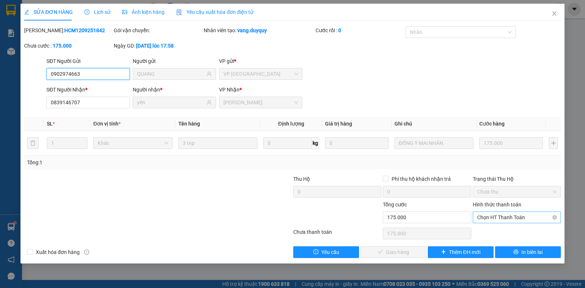
click at [489, 216] on span "Chọn HT Thanh Toán" at bounding box center [516, 217] width 79 height 11
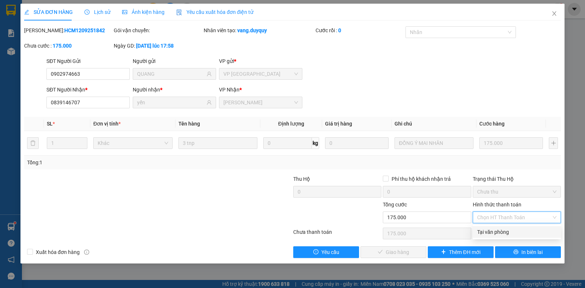
click at [493, 232] on div "Tại văn phòng" at bounding box center [516, 232] width 79 height 8
type input "0"
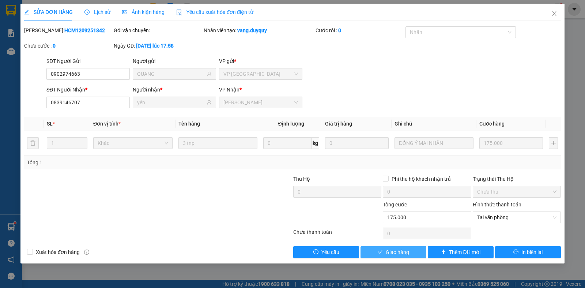
click at [394, 250] on span "Giao hàng" at bounding box center [397, 252] width 23 height 8
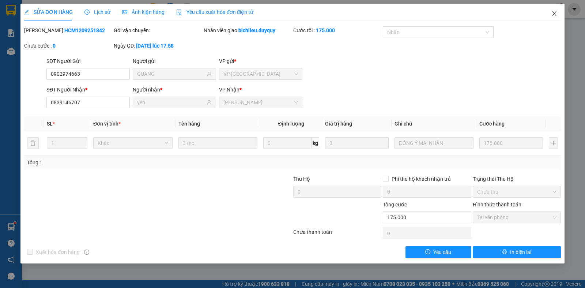
click at [553, 15] on icon "close" at bounding box center [554, 13] width 4 height 4
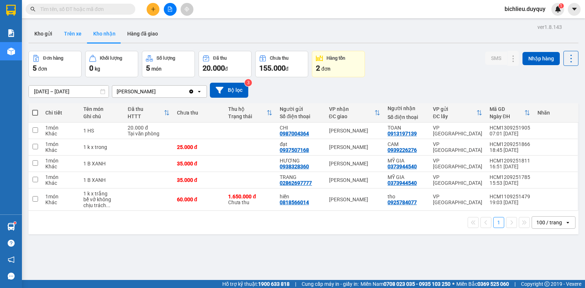
click at [67, 41] on button "Trên xe" at bounding box center [72, 34] width 29 height 18
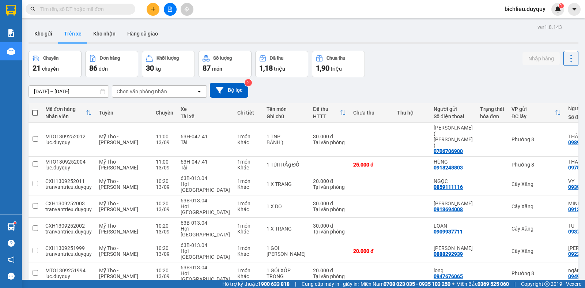
click at [176, 88] on div "Chọn văn phòng nhận" at bounding box center [154, 92] width 84 height 12
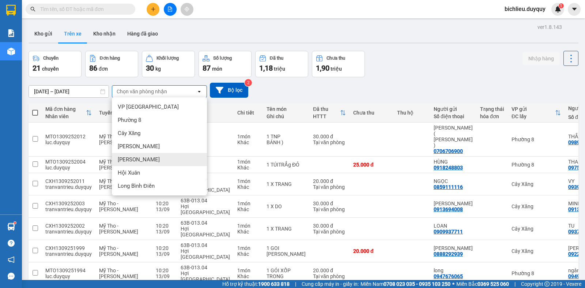
click at [144, 157] on div "[PERSON_NAME]" at bounding box center [159, 159] width 95 height 13
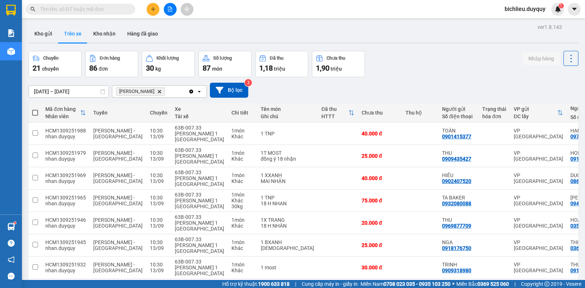
click at [532, 284] on div "10 / trang" at bounding box center [548, 290] width 33 height 12
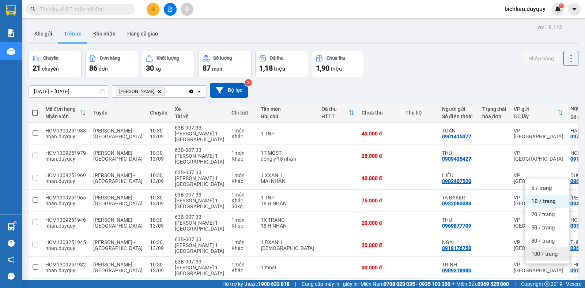
click at [534, 251] on span "100 / trang" at bounding box center [544, 253] width 26 height 7
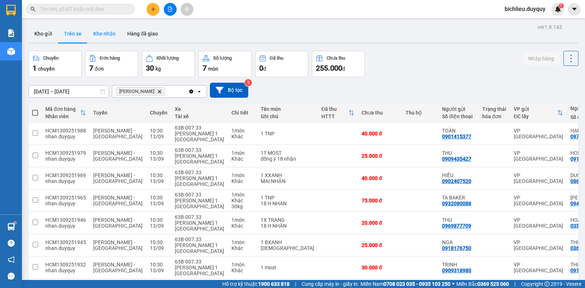
click at [108, 39] on button "Kho nhận" at bounding box center [104, 34] width 34 height 18
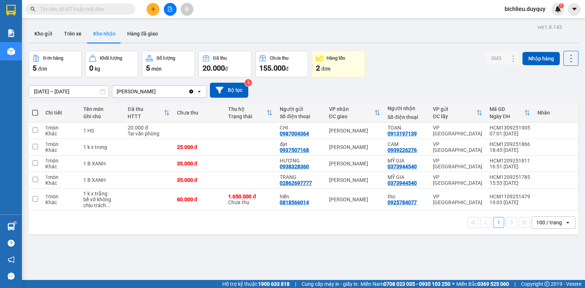
click at [153, 14] on button at bounding box center [153, 9] width 13 height 13
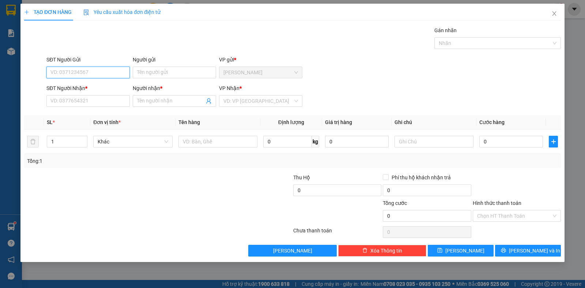
click at [63, 71] on input "SĐT Người Gửi" at bounding box center [87, 73] width 83 height 12
type input "0332461949"
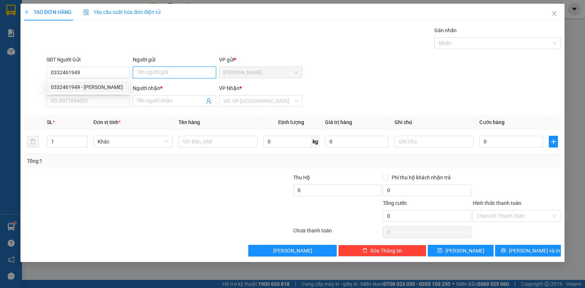
click at [157, 77] on input "Người gửi" at bounding box center [174, 73] width 83 height 12
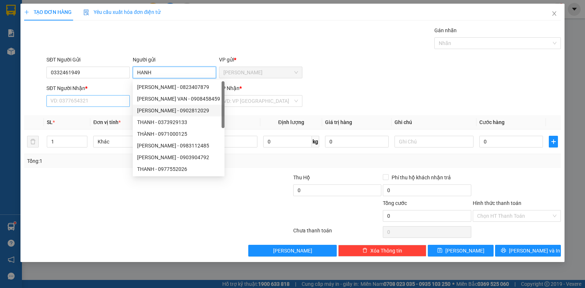
type input "HANH"
click at [87, 102] on input "SĐT Người Nhận *" at bounding box center [87, 101] width 83 height 12
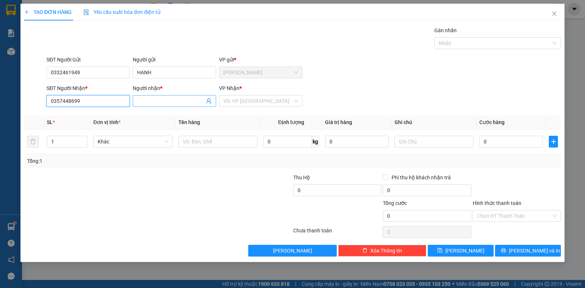
type input "0357448699"
click at [153, 96] on span at bounding box center [174, 101] width 83 height 12
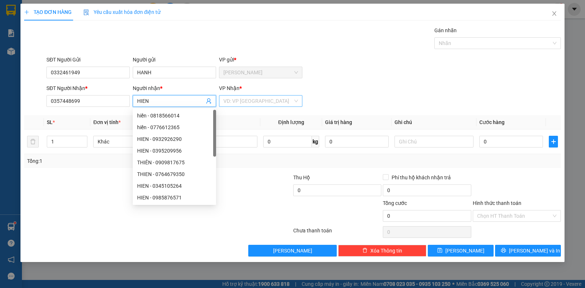
type input "HIEN"
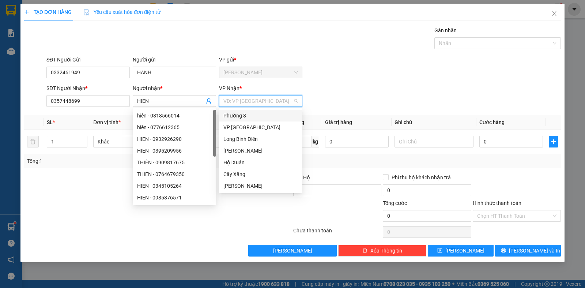
click at [257, 96] on input "search" at bounding box center [257, 100] width 69 height 11
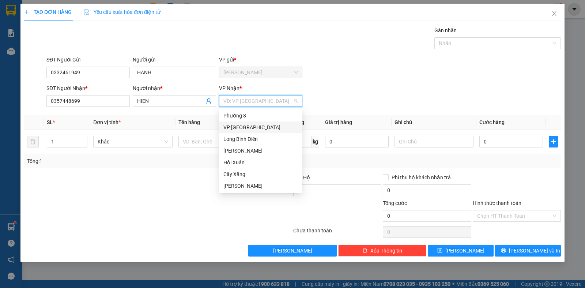
click at [241, 128] on div "VP [GEOGRAPHIC_DATA]" at bounding box center [260, 127] width 75 height 8
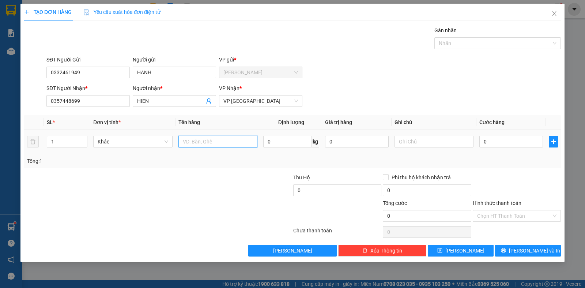
click at [197, 138] on input "text" at bounding box center [217, 142] width 79 height 12
type input "1T NP XANH"
click at [401, 140] on input "text" at bounding box center [433, 142] width 79 height 12
type input "DO AN"
click at [496, 141] on input "0" at bounding box center [511, 142] width 64 height 12
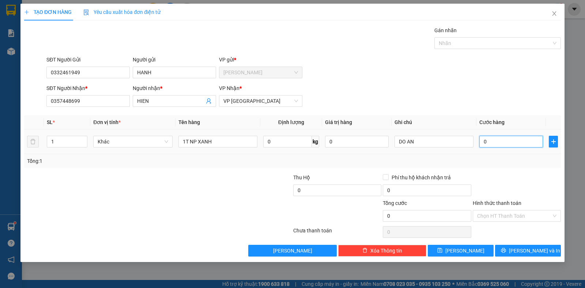
type input "3"
type input "30"
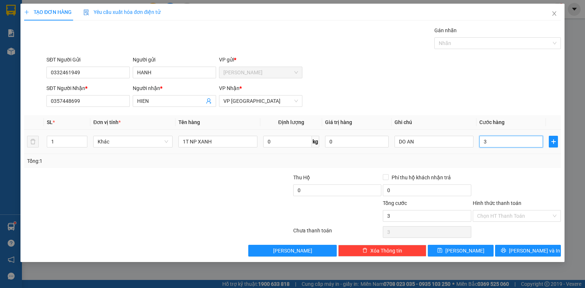
type input "30"
type input "300"
type input "3.000"
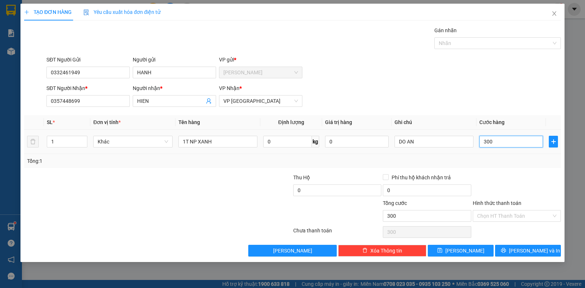
type input "3.000"
type input "30.000"
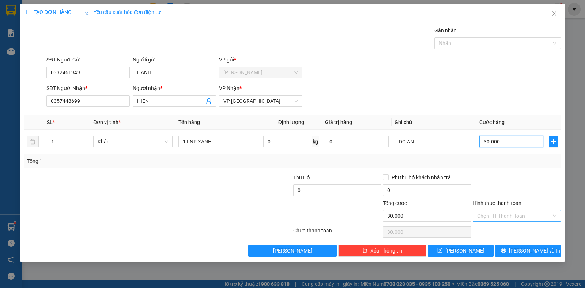
type input "30.000"
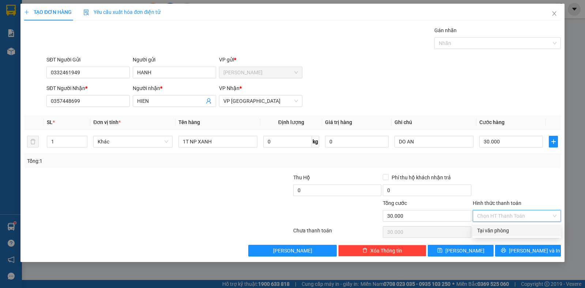
click at [485, 216] on input "Hình thức thanh toán" at bounding box center [514, 215] width 74 height 11
click at [487, 233] on div "Tại văn phòng" at bounding box center [516, 230] width 79 height 8
type input "0"
click at [484, 211] on span "Tại văn phòng" at bounding box center [516, 215] width 79 height 11
click at [488, 230] on div "Tại văn phòng" at bounding box center [516, 230] width 79 height 8
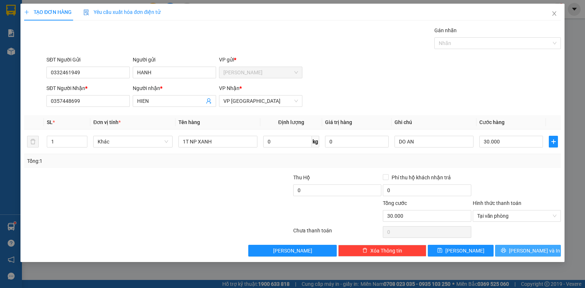
click at [525, 250] on span "[PERSON_NAME] và In" at bounding box center [534, 250] width 51 height 8
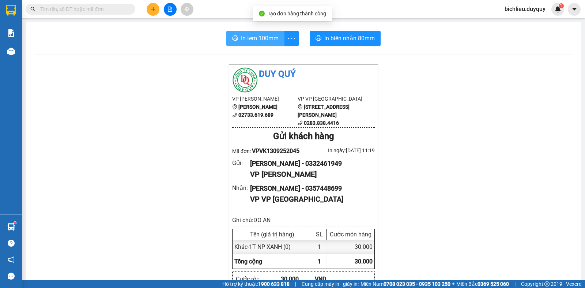
click at [256, 35] on span "In tem 100mm" at bounding box center [260, 38] width 38 height 9
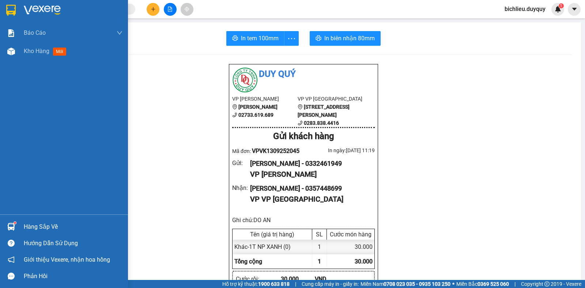
click at [12, 8] on img at bounding box center [11, 10] width 10 height 11
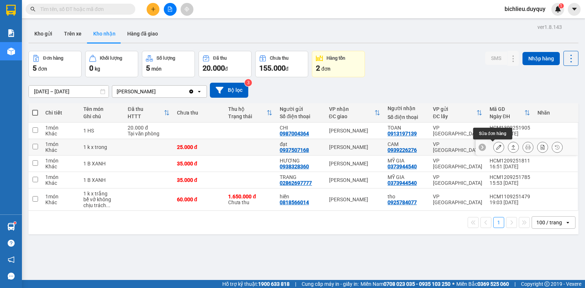
click at [496, 147] on icon at bounding box center [498, 146] width 5 height 5
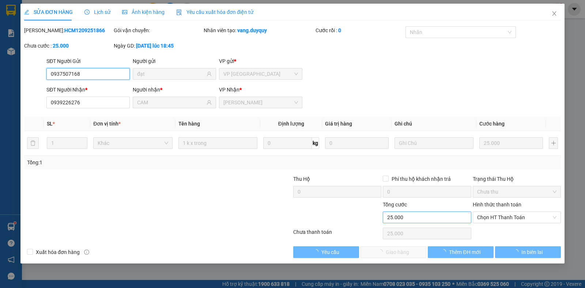
type input "0937507168"
type input "đạt"
type input "0939226276"
type input "CAM"
type input "25.000"
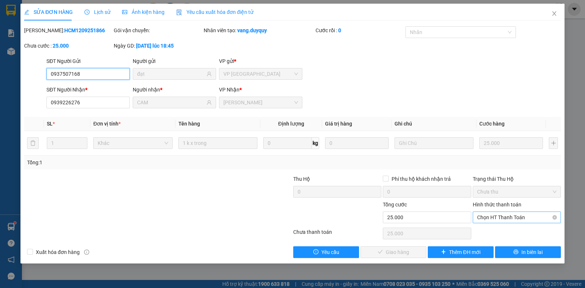
click at [489, 216] on span "Chọn HT Thanh Toán" at bounding box center [516, 217] width 79 height 11
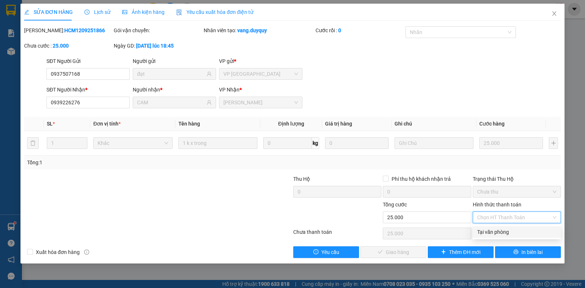
click at [490, 228] on div "Tại văn phòng" at bounding box center [516, 232] width 79 height 8
type input "0"
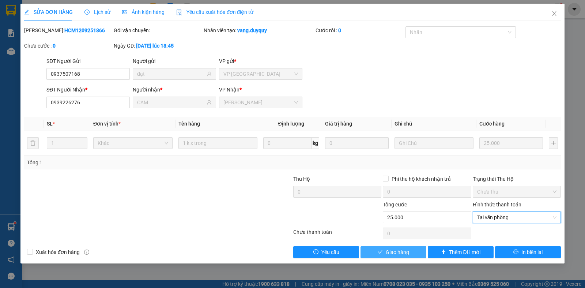
click at [398, 251] on span "Giao hàng" at bounding box center [397, 252] width 23 height 8
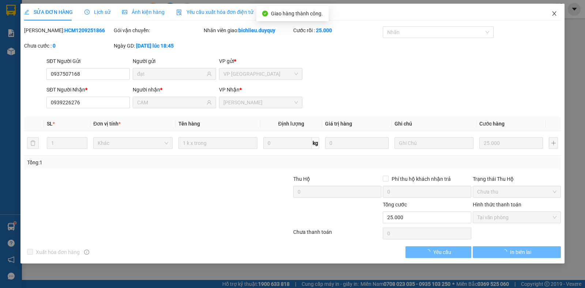
click at [555, 14] on icon "close" at bounding box center [554, 14] width 6 height 6
